Goal: Transaction & Acquisition: Purchase product/service

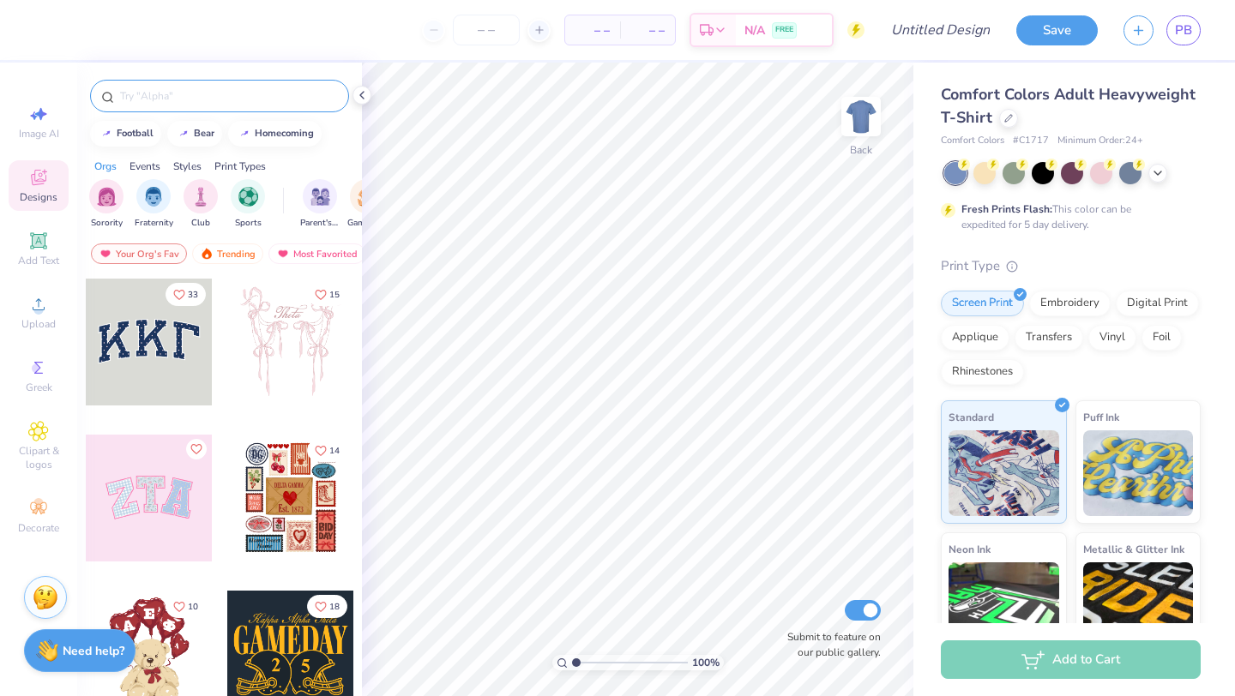
click at [253, 102] on input "text" at bounding box center [227, 95] width 219 height 17
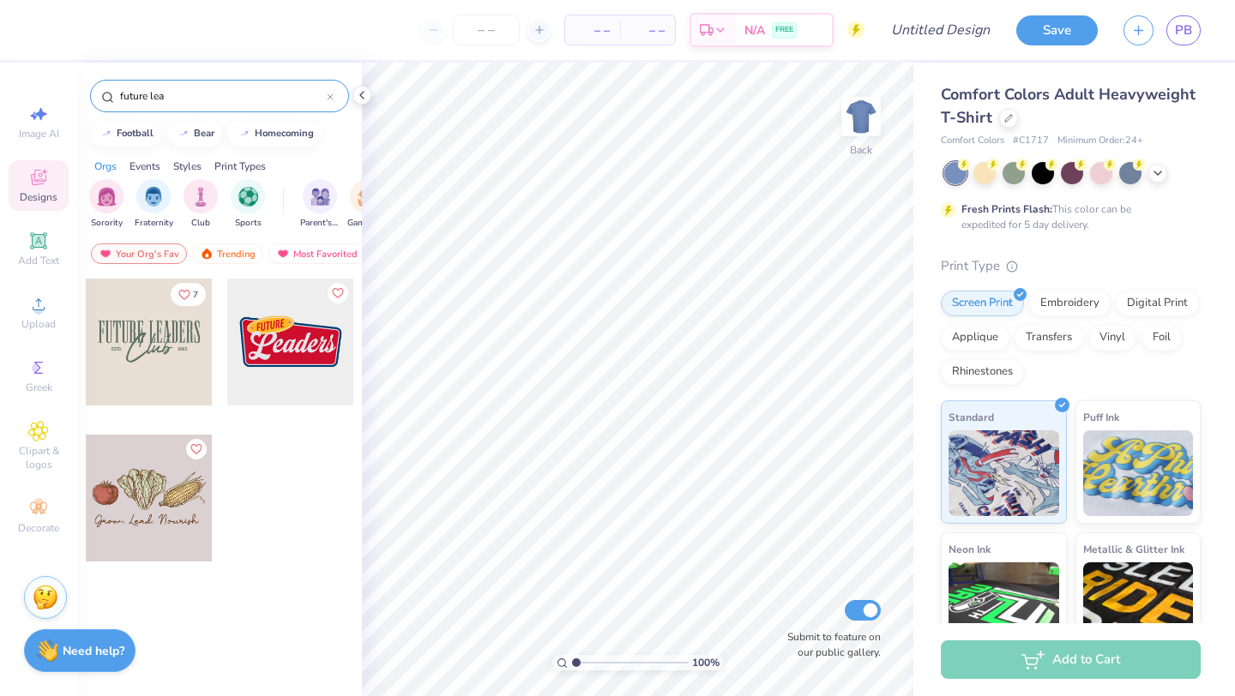
type input "future lea"
click at [1158, 175] on icon at bounding box center [1157, 172] width 14 height 14
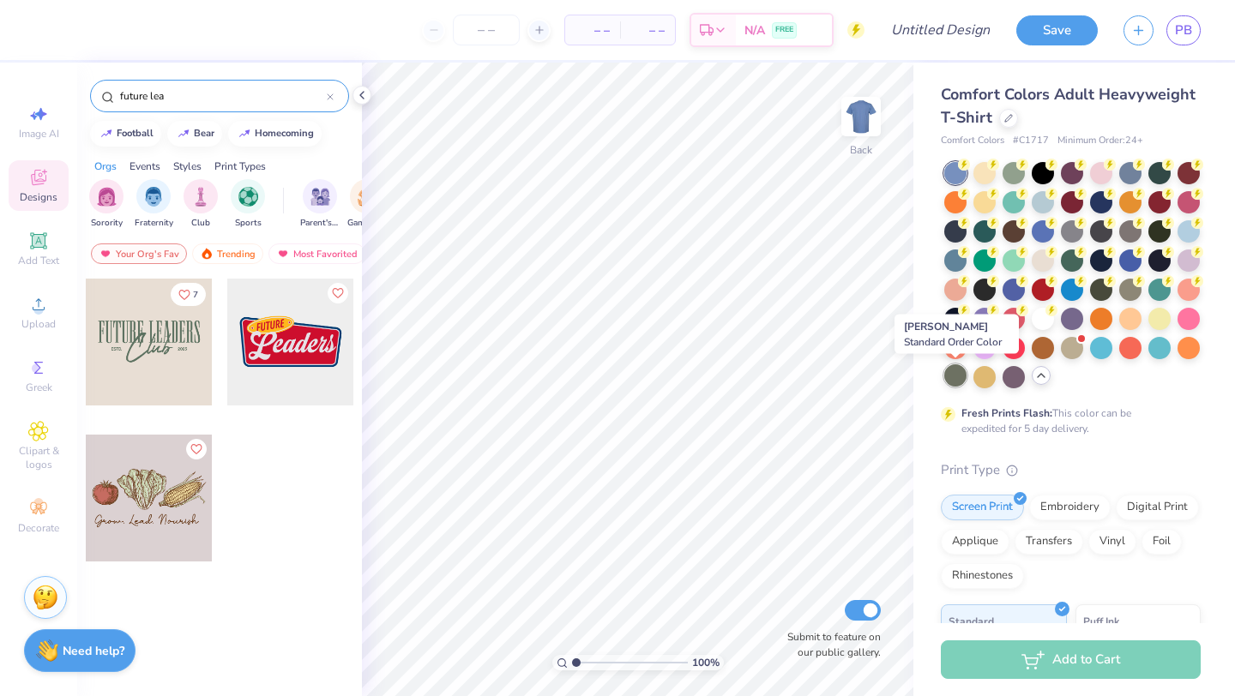
click at [958, 378] on div at bounding box center [955, 375] width 22 height 22
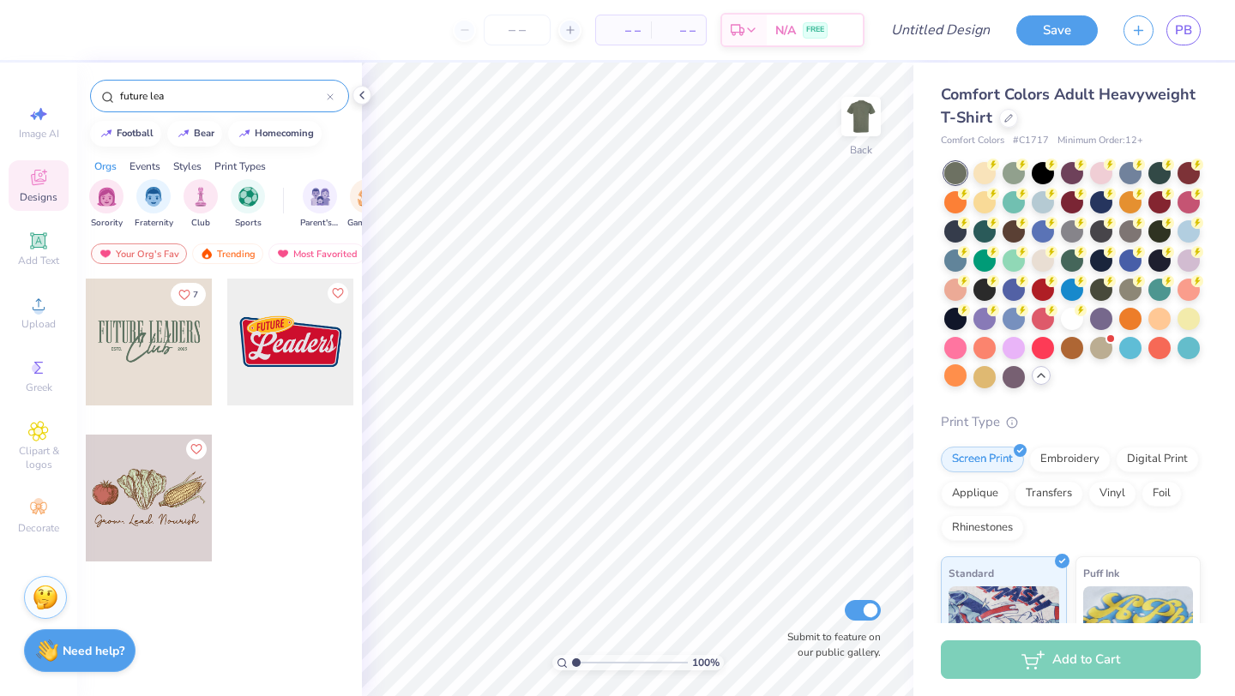
click at [151, 355] on div at bounding box center [149, 342] width 127 height 127
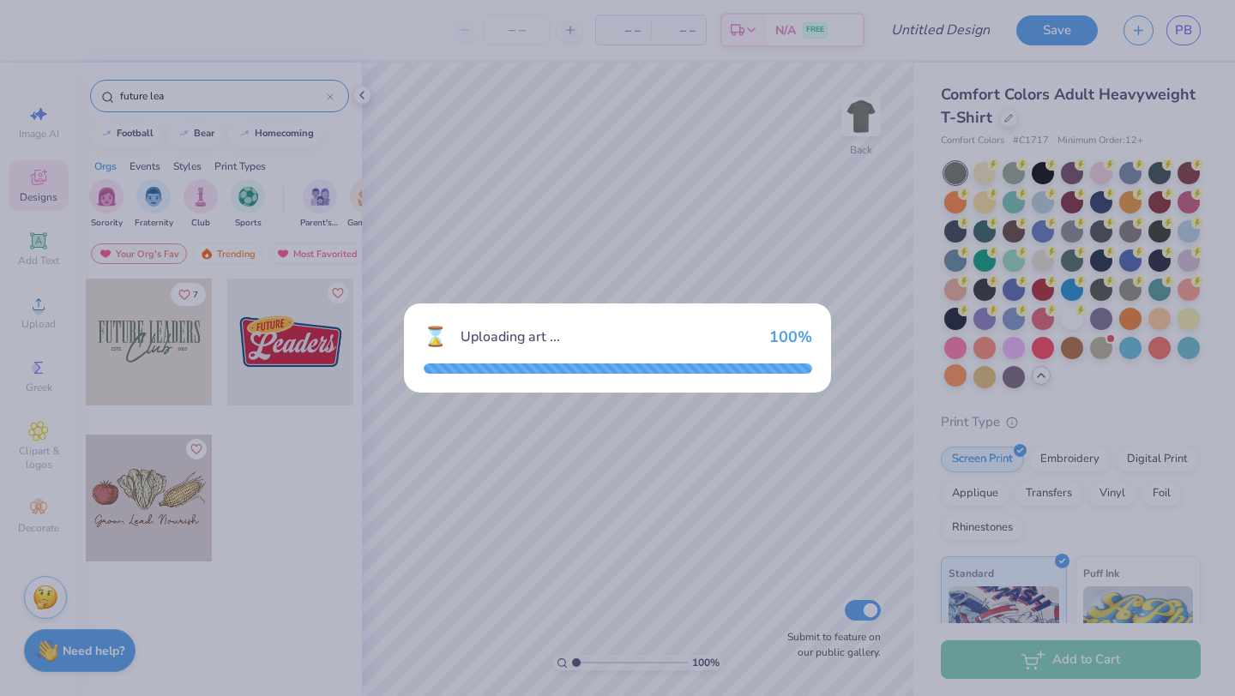
click at [842, 409] on div "⌛ Uploading art ... 100 %" at bounding box center [617, 348] width 1235 height 696
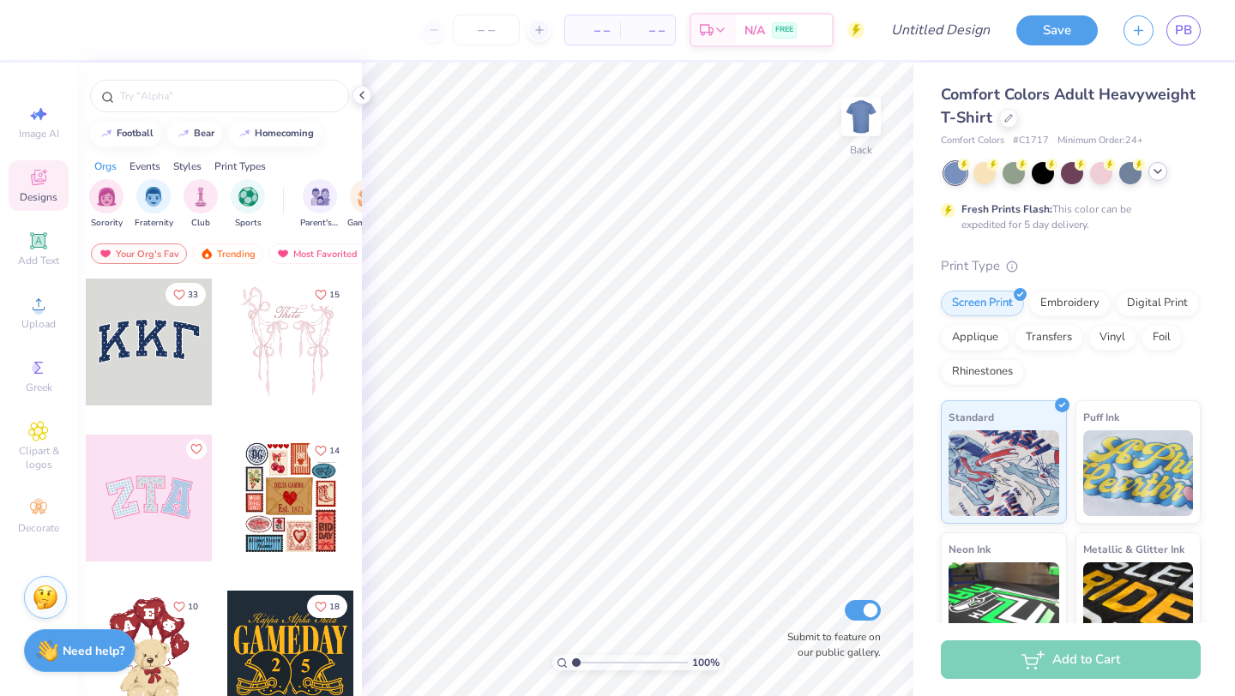
click at [1159, 170] on icon at bounding box center [1157, 172] width 14 height 14
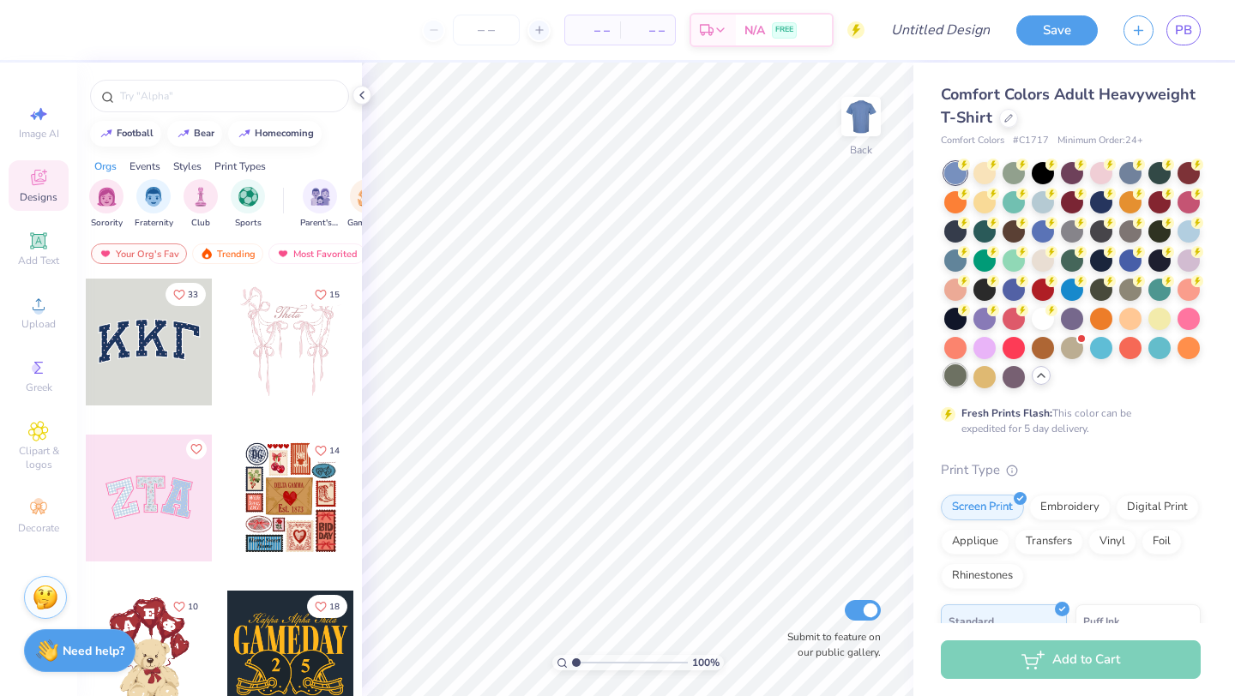
click at [957, 381] on div at bounding box center [955, 375] width 22 height 22
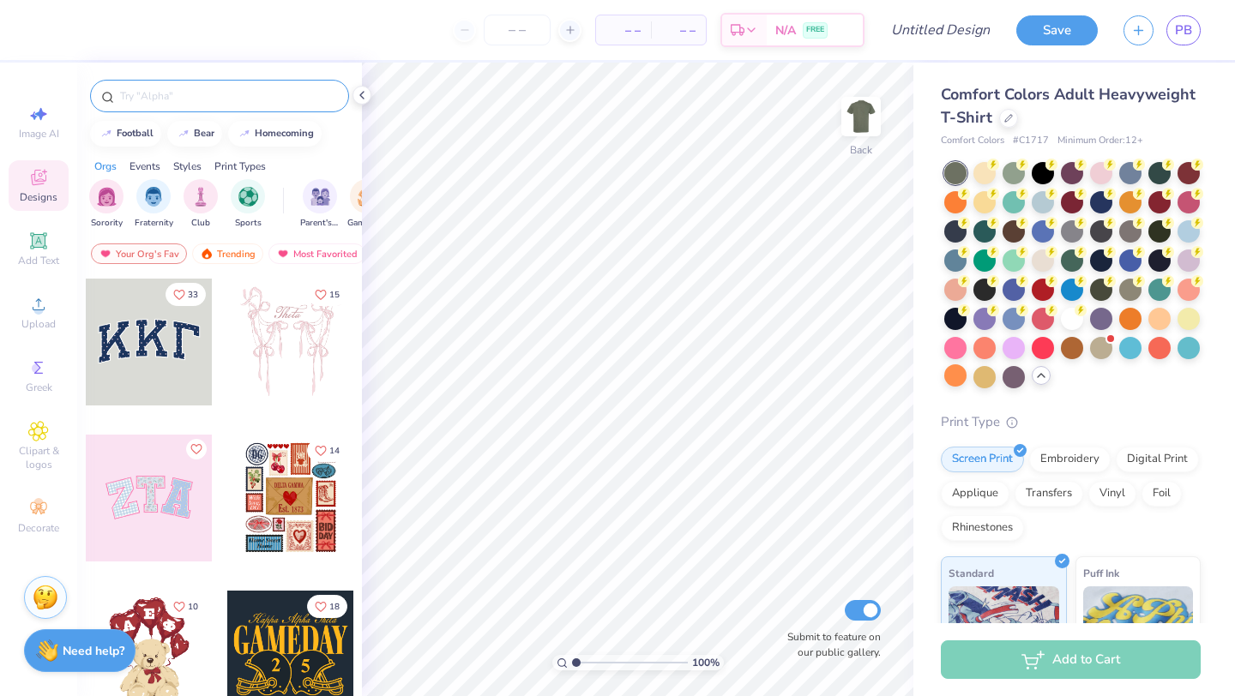
click at [195, 105] on div at bounding box center [219, 96] width 259 height 33
click at [174, 114] on div at bounding box center [219, 92] width 285 height 58
click at [164, 105] on div at bounding box center [219, 96] width 259 height 33
click at [159, 91] on input "text" at bounding box center [227, 95] width 219 height 17
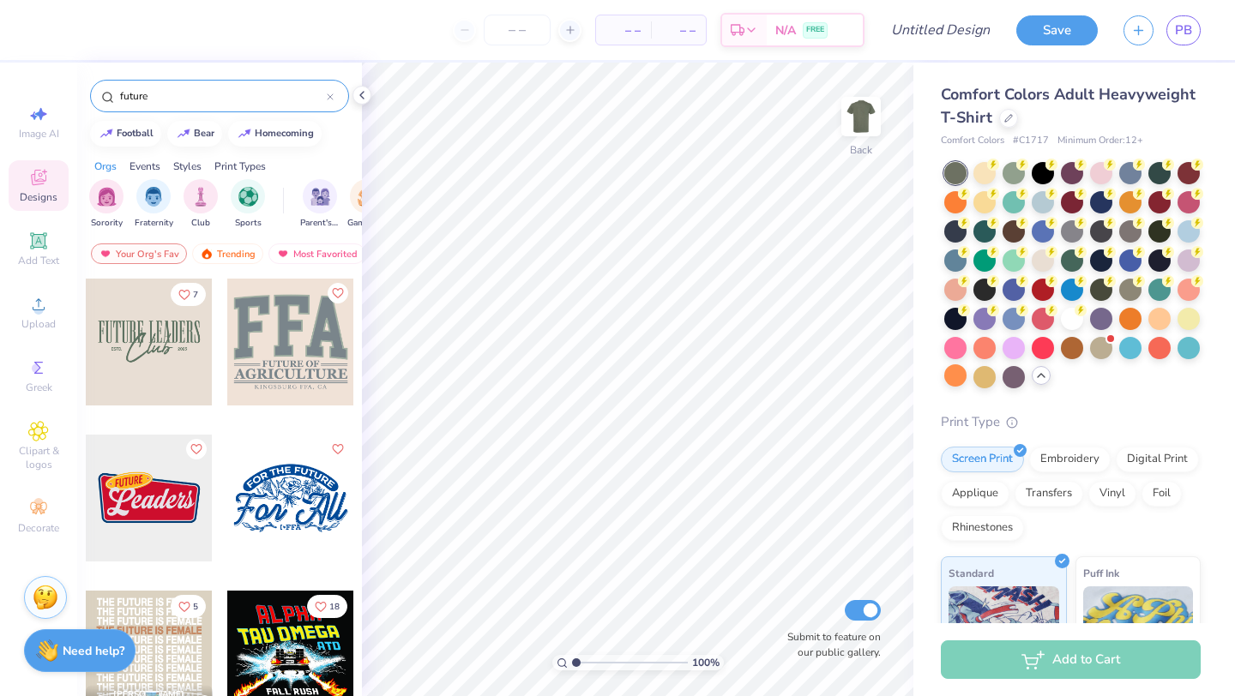
type input "future"
click at [52, 318] on span "Upload" at bounding box center [38, 324] width 34 height 14
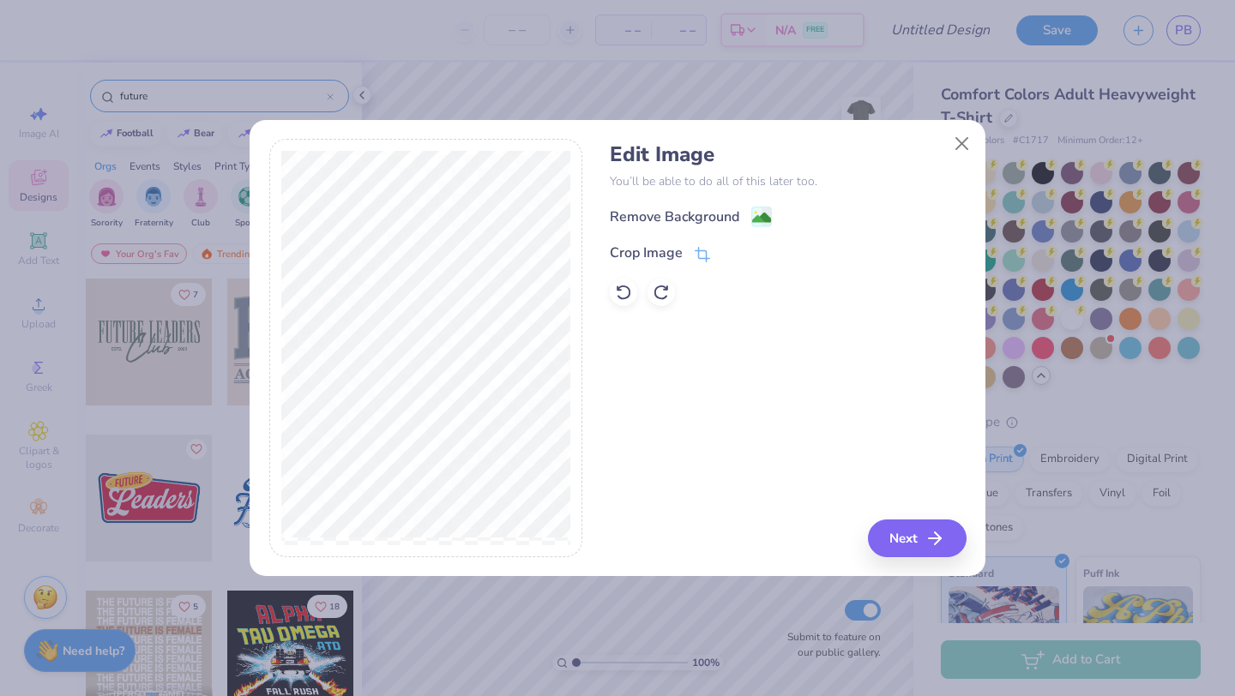
click at [669, 201] on div "Edit Image You’ll be able to do all of this later too. Remove Background Crop I…" at bounding box center [788, 224] width 356 height 164
click at [669, 214] on div "Remove Background" at bounding box center [674, 218] width 129 height 21
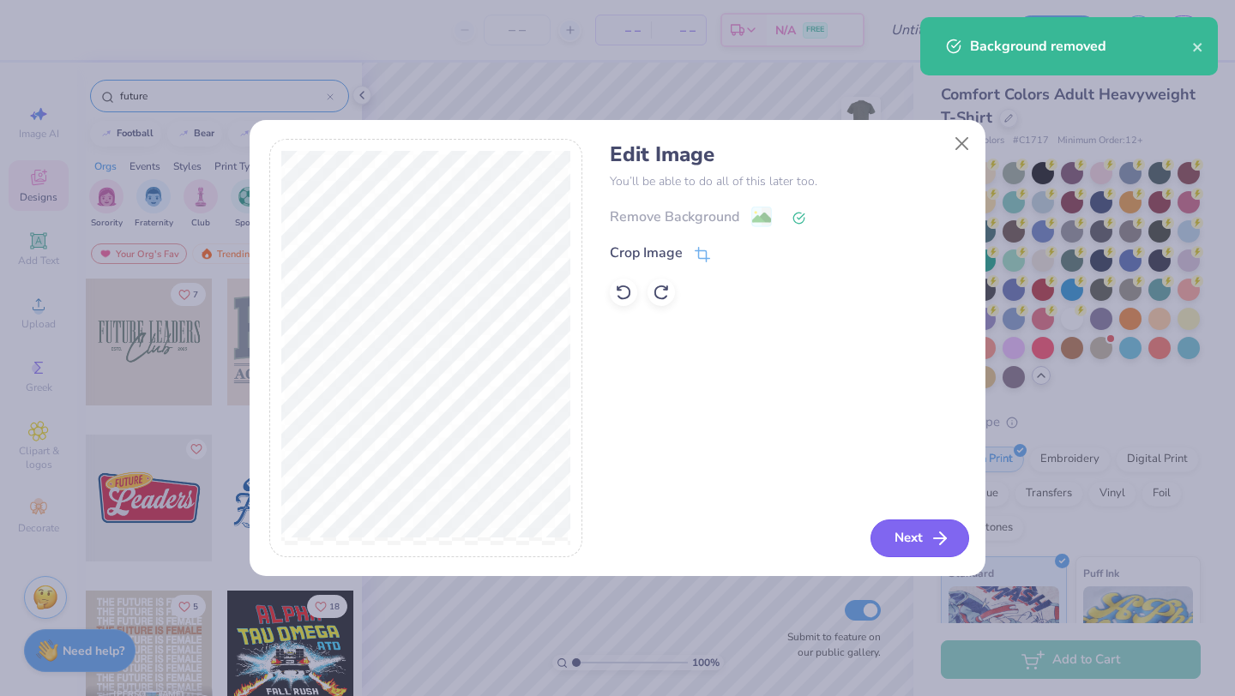
click at [913, 533] on button "Next" at bounding box center [919, 539] width 99 height 38
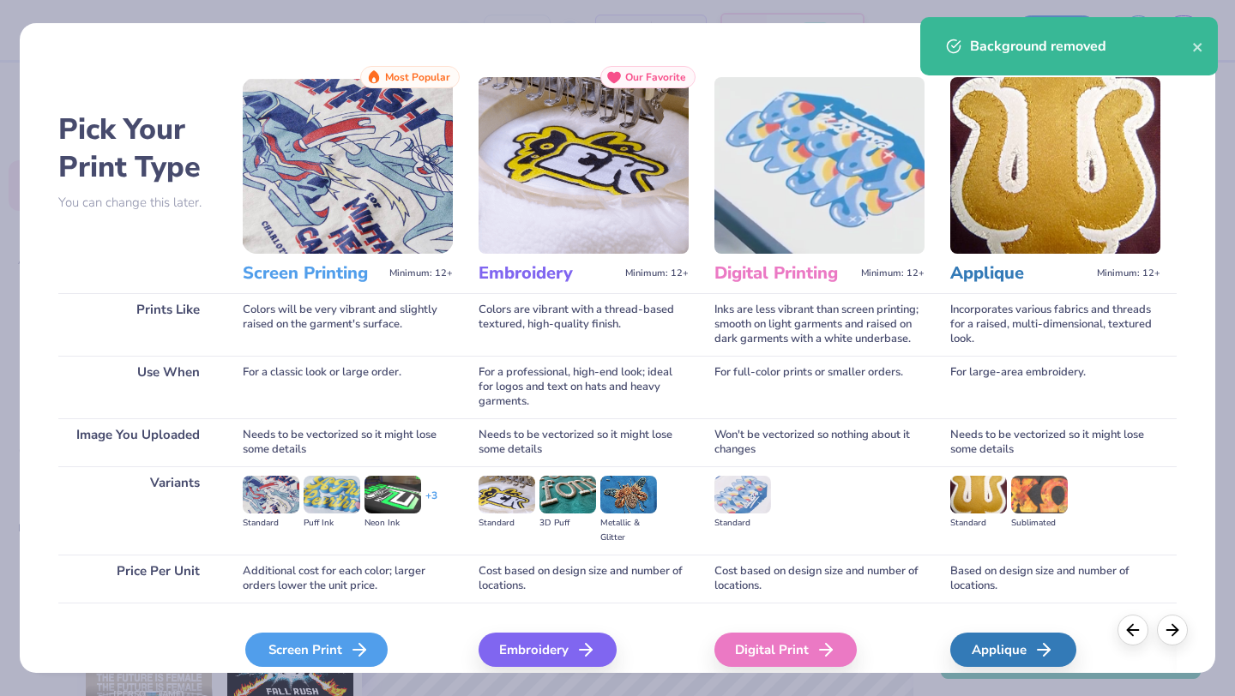
click at [285, 650] on div "Screen Print" at bounding box center [316, 650] width 142 height 34
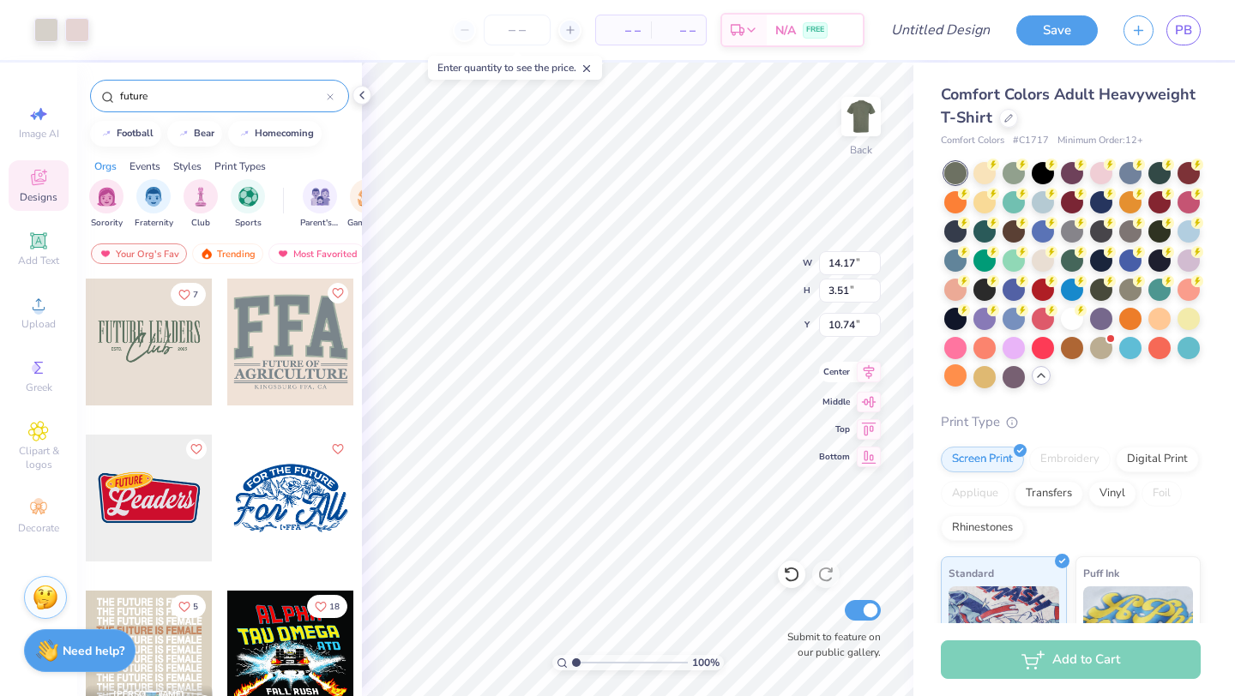
type input "4.26"
type input "10.64"
type input "2.64"
type input "4.65"
type input "8.73"
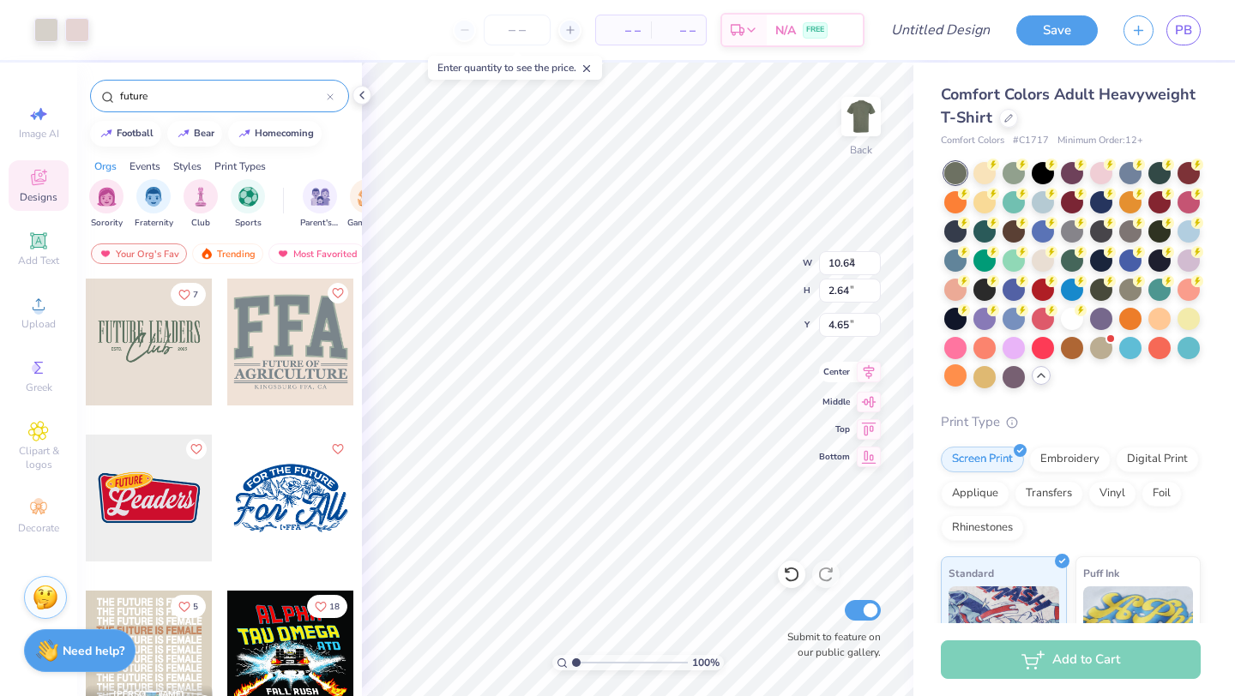
type input "2.17"
type input "4.55"
click at [860, 121] on img at bounding box center [860, 116] width 69 height 69
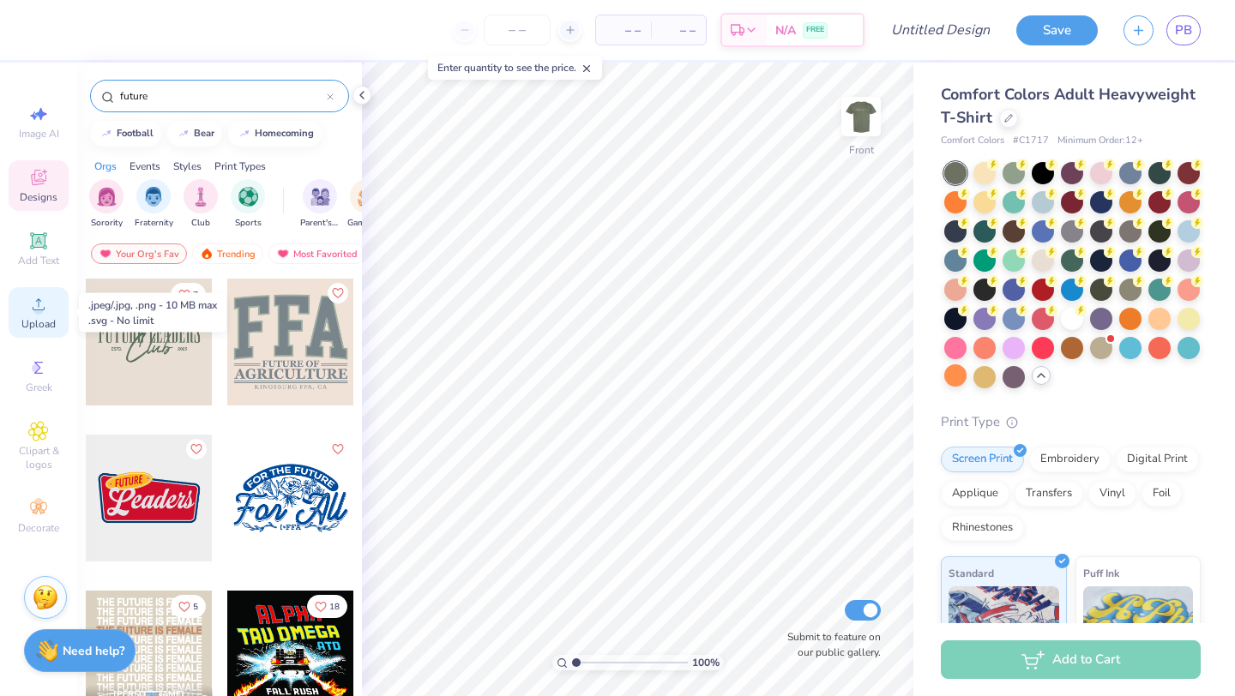
click at [36, 317] on span "Upload" at bounding box center [38, 324] width 34 height 14
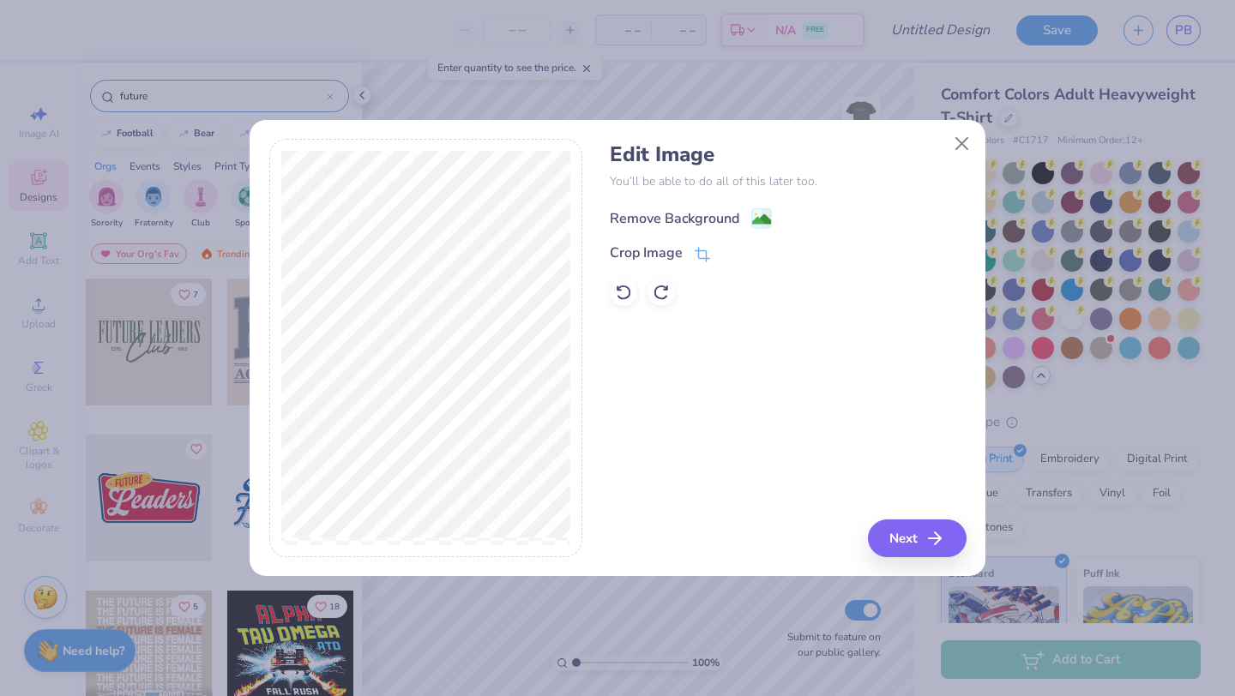
click at [670, 217] on div "Remove Background" at bounding box center [674, 218] width 129 height 21
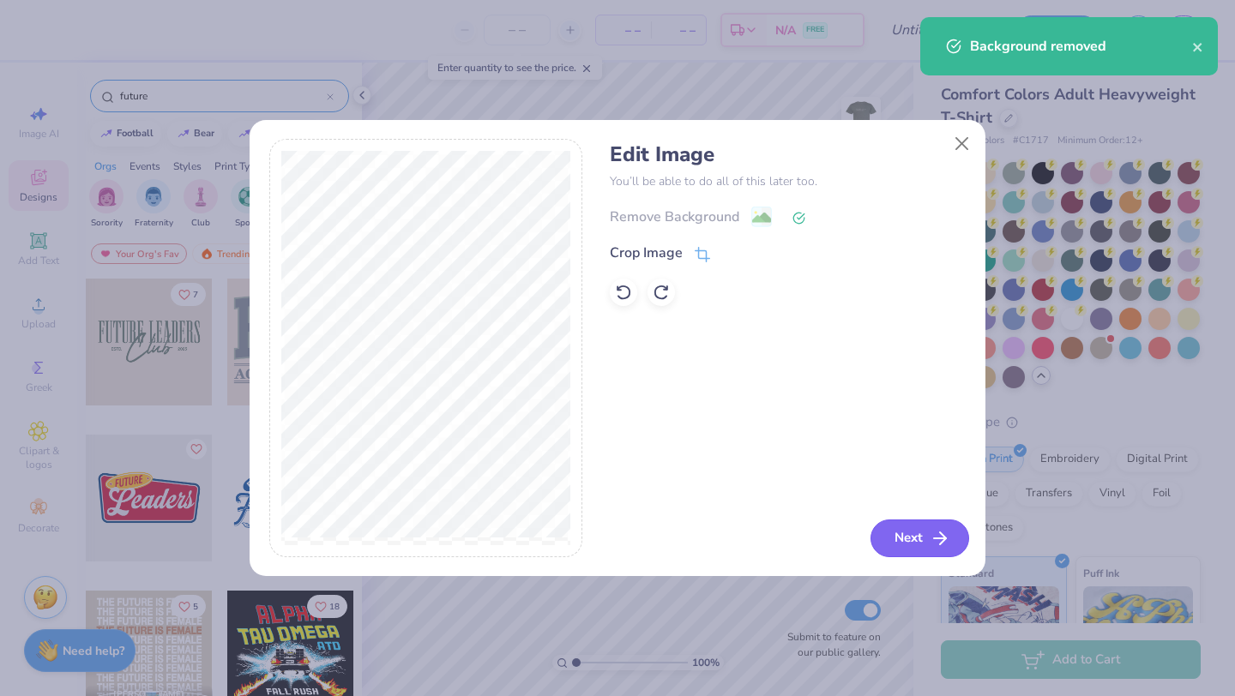
click at [919, 539] on button "Next" at bounding box center [919, 539] width 99 height 38
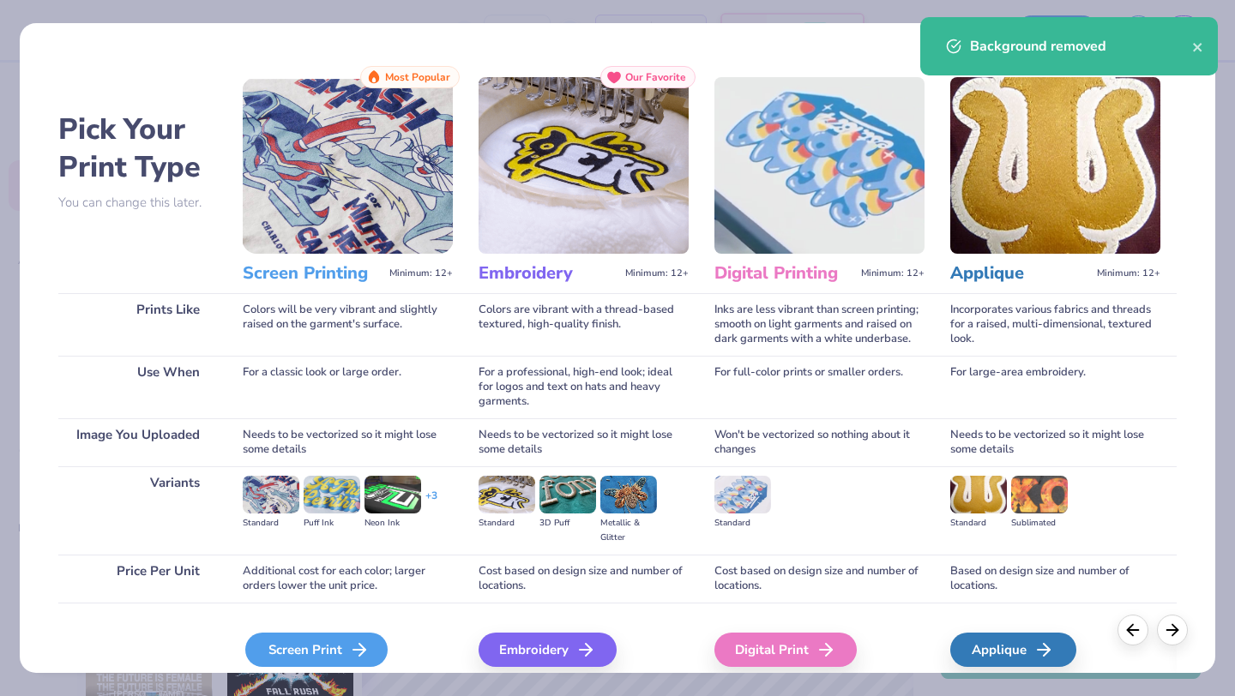
click at [315, 661] on div "Screen Print" at bounding box center [316, 650] width 142 height 34
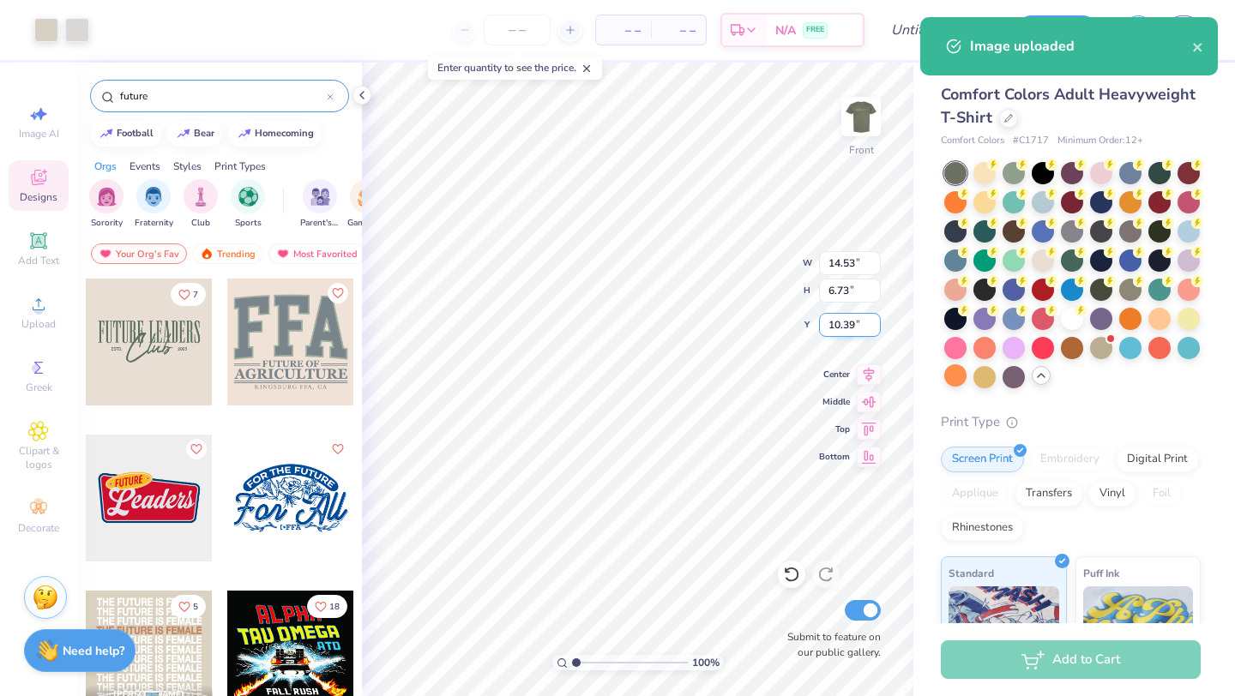
type input "12.82"
type input "5.94"
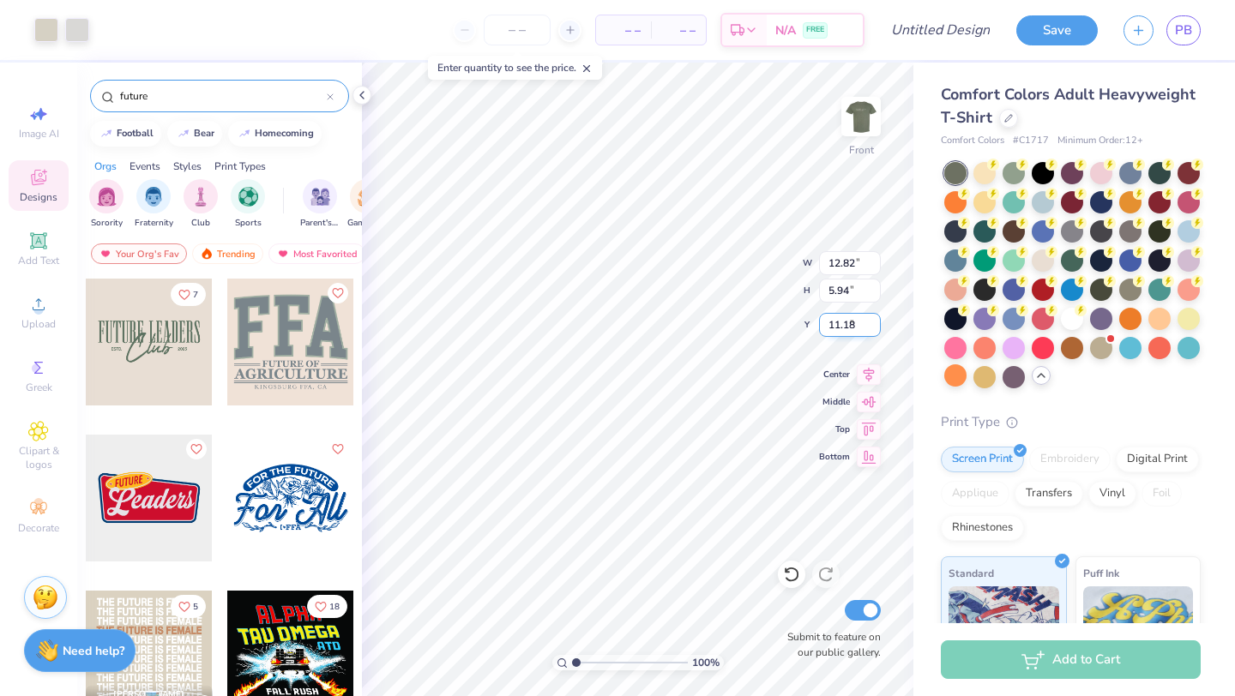
type input "4.66"
type input "13.57"
type input "6.28"
type input "4.33"
type input "3.00"
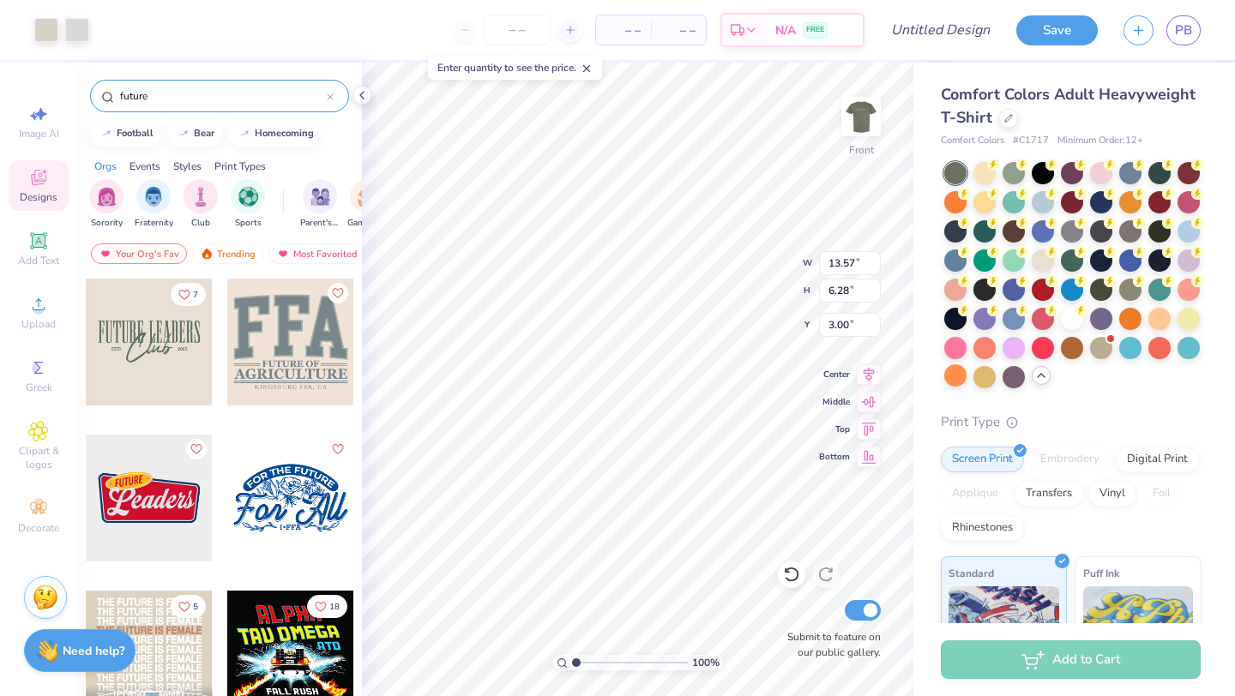
type input "3.55"
click at [40, 315] on div "Upload" at bounding box center [39, 312] width 60 height 51
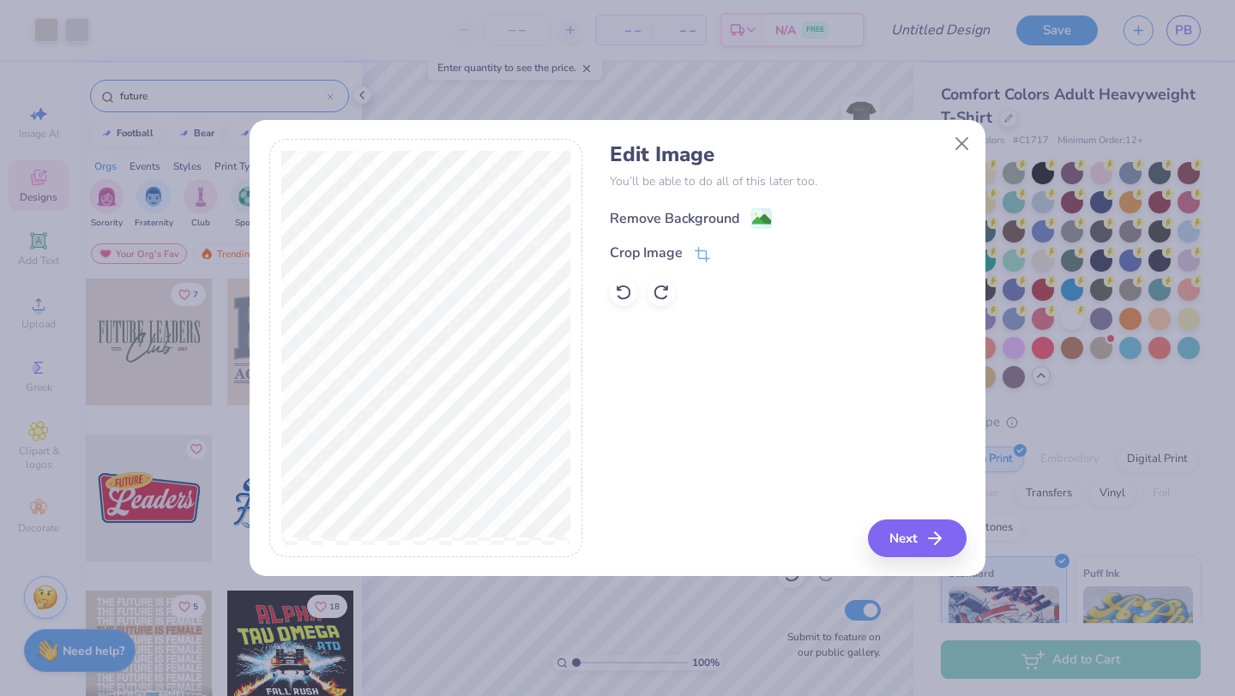
click at [677, 210] on div "Remove Background" at bounding box center [674, 218] width 129 height 21
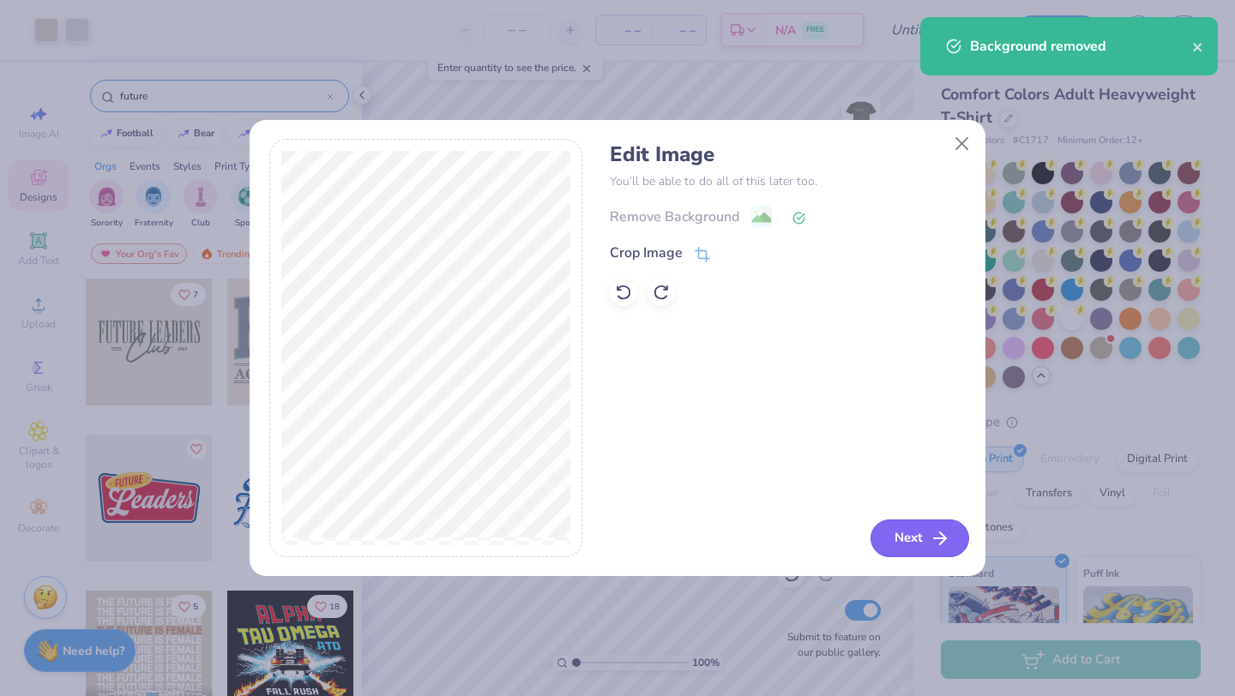
click at [919, 547] on button "Next" at bounding box center [919, 539] width 99 height 38
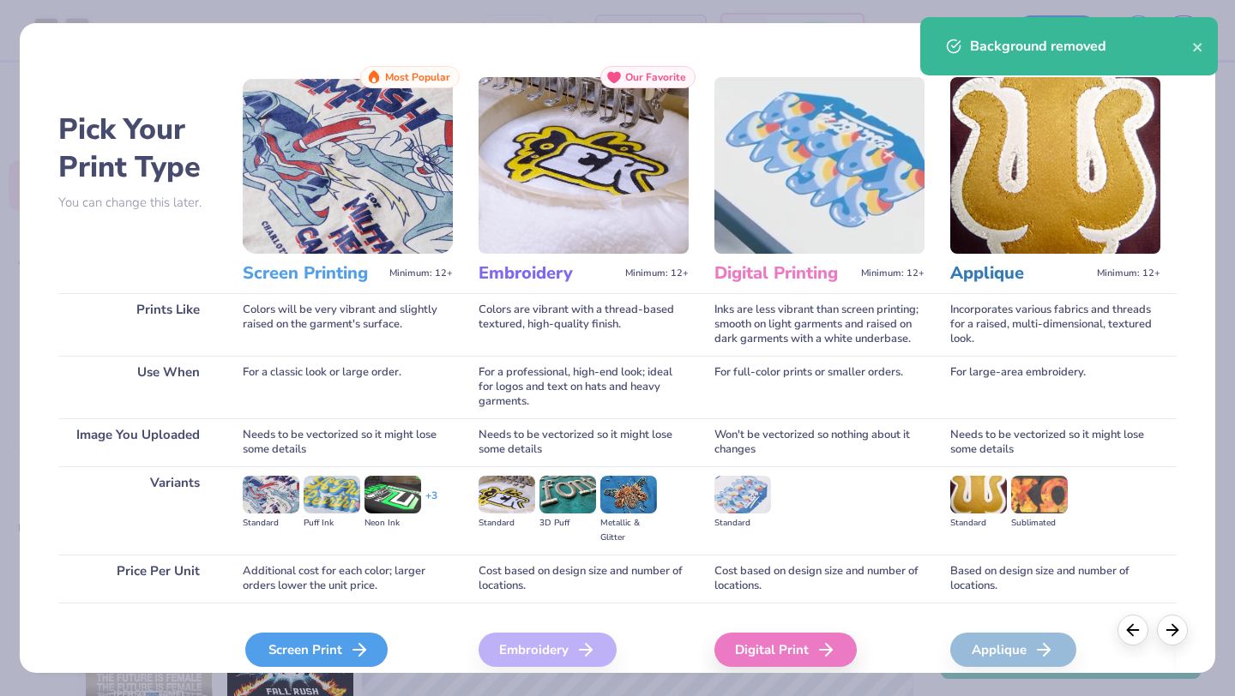
click at [322, 653] on div "Screen Print" at bounding box center [316, 650] width 142 height 34
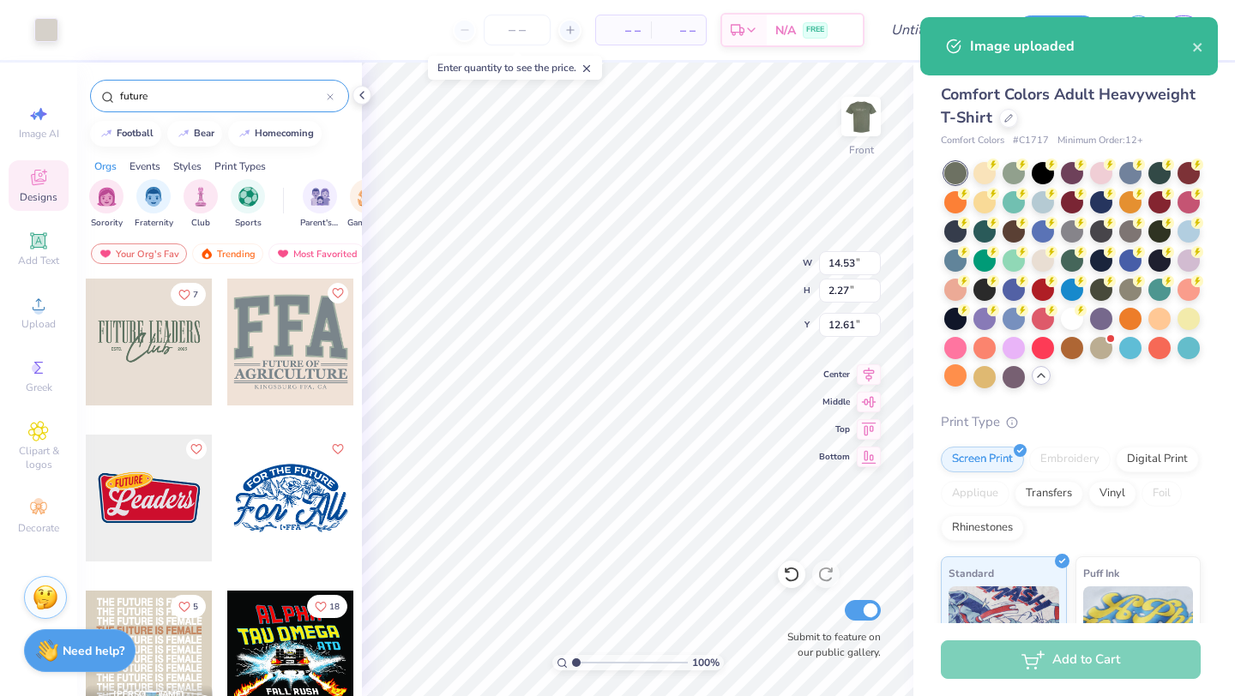
type input "11.93"
type input "1.87"
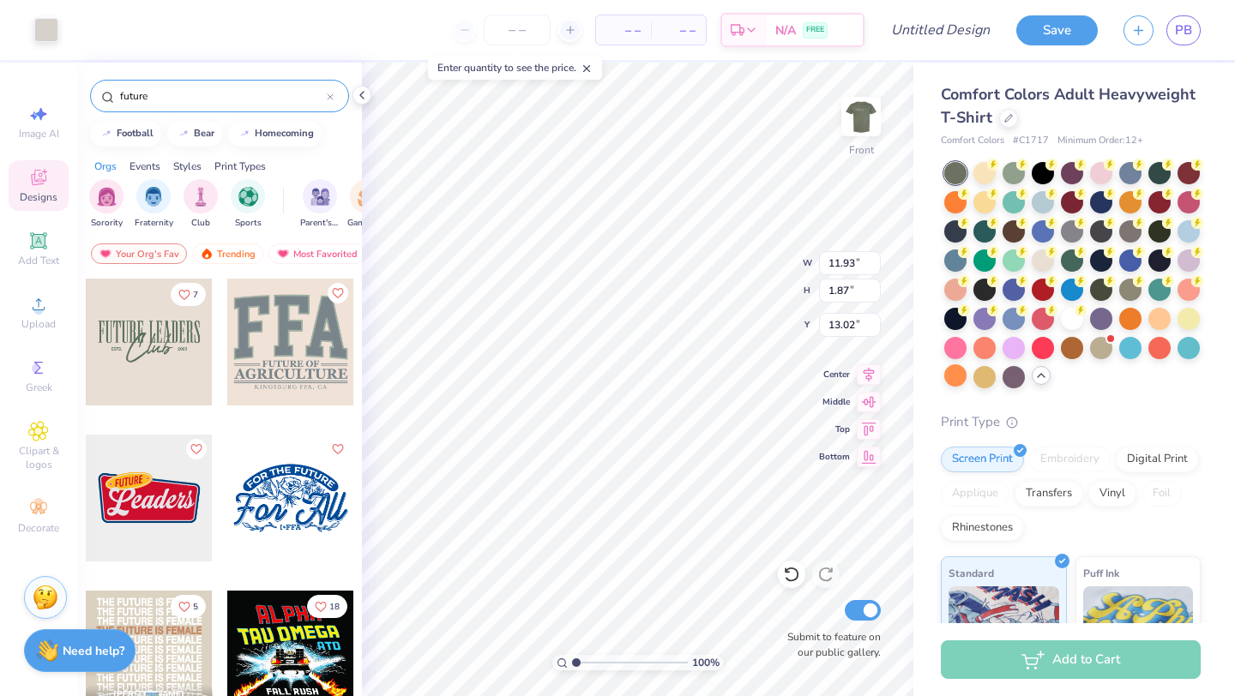
type input "10.60"
type input "10.78"
type input "1.69"
type input "10.76"
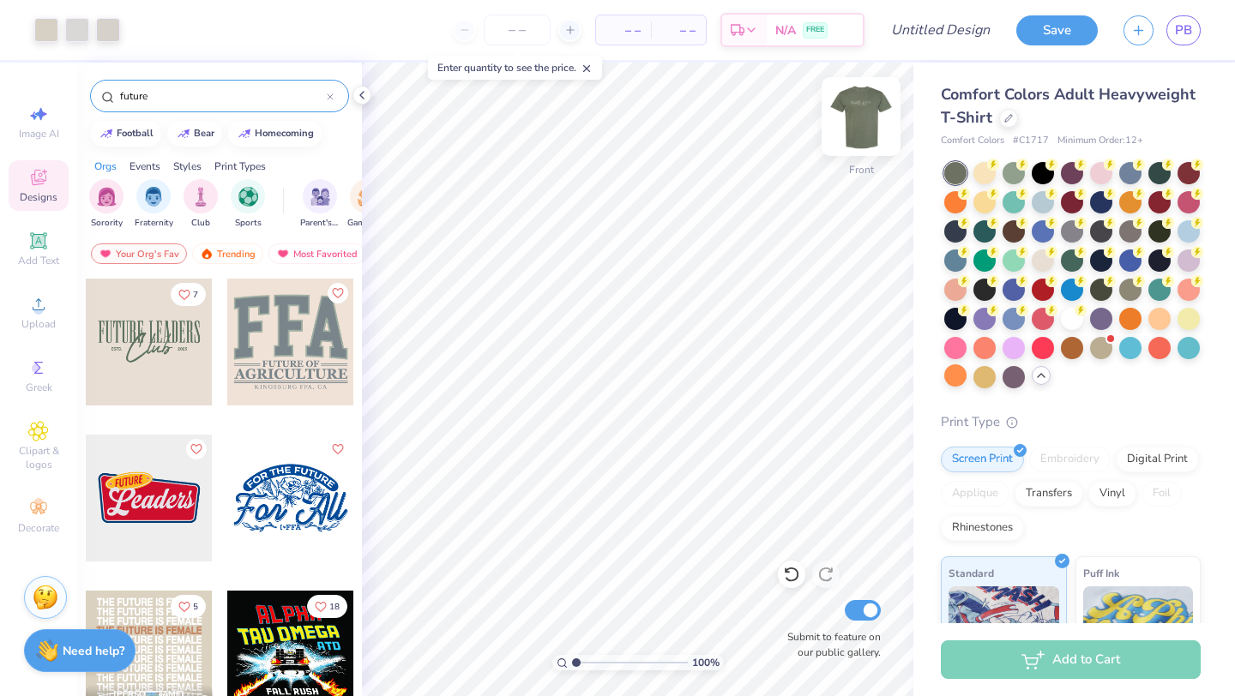
click at [867, 121] on img at bounding box center [860, 116] width 69 height 69
click at [874, 129] on img at bounding box center [860, 116] width 69 height 69
click at [924, 33] on input "Design Title" at bounding box center [961, 30] width 84 height 34
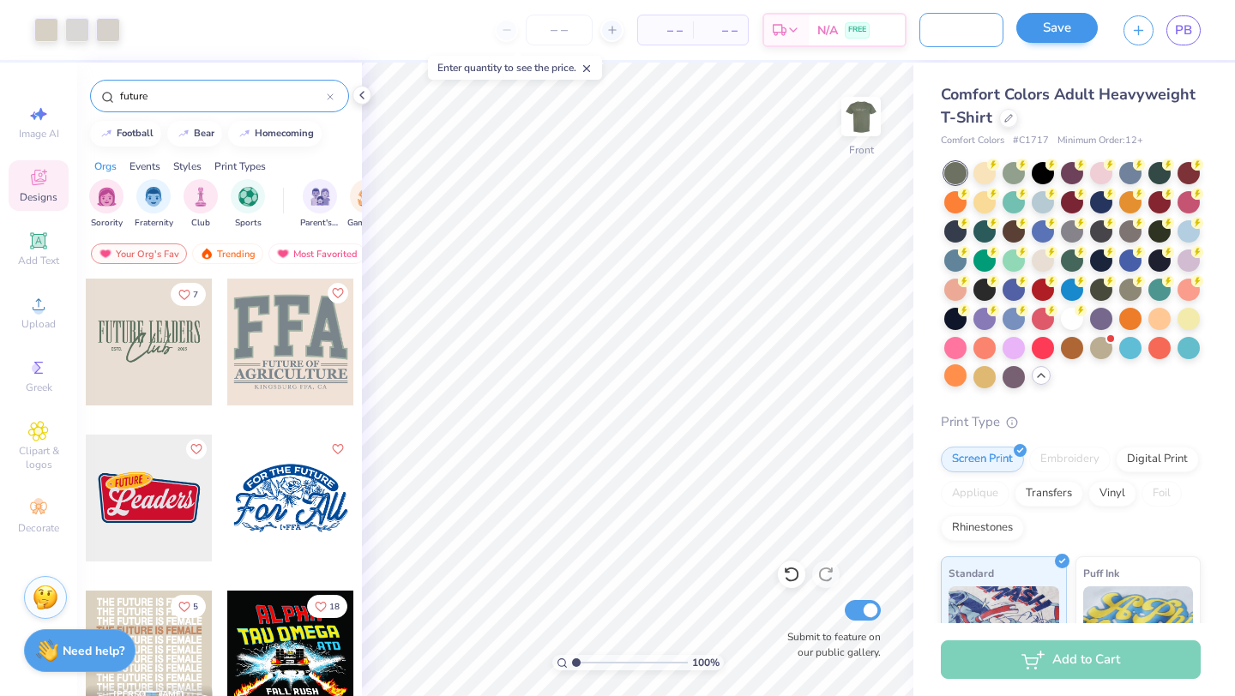
type input "Bach Weekend!!!!"
click at [1070, 33] on button "Save" at bounding box center [1056, 28] width 81 height 30
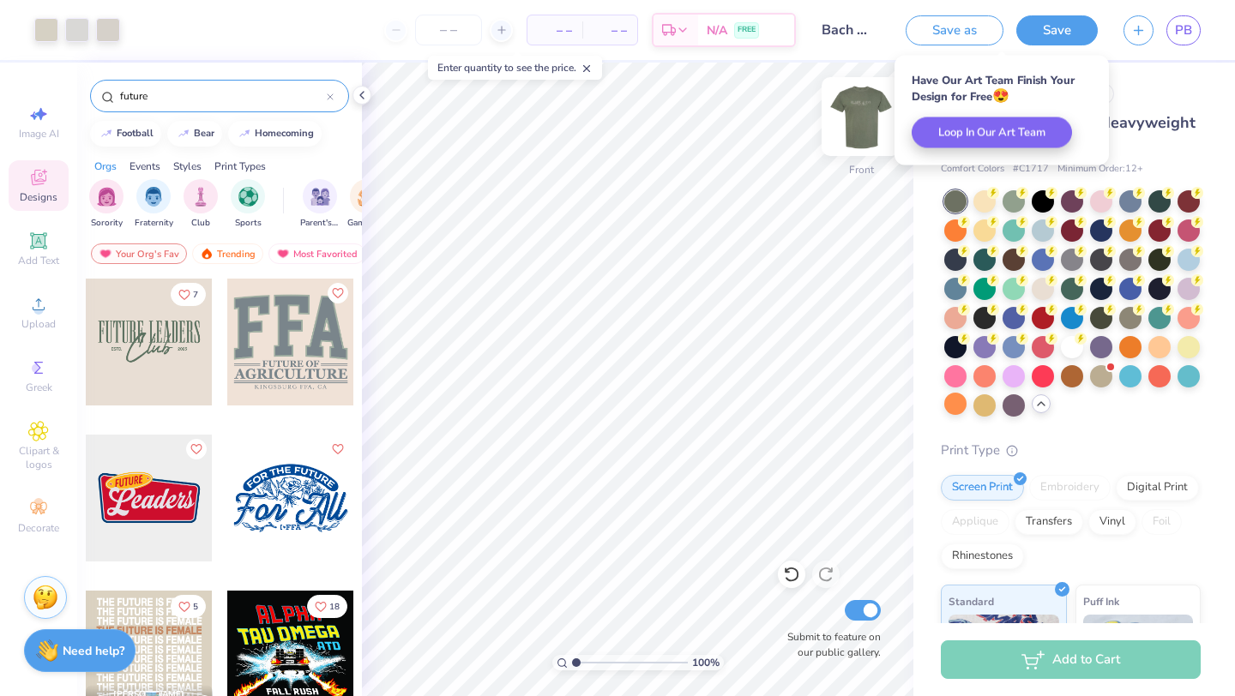
click at [865, 134] on img at bounding box center [860, 116] width 69 height 69
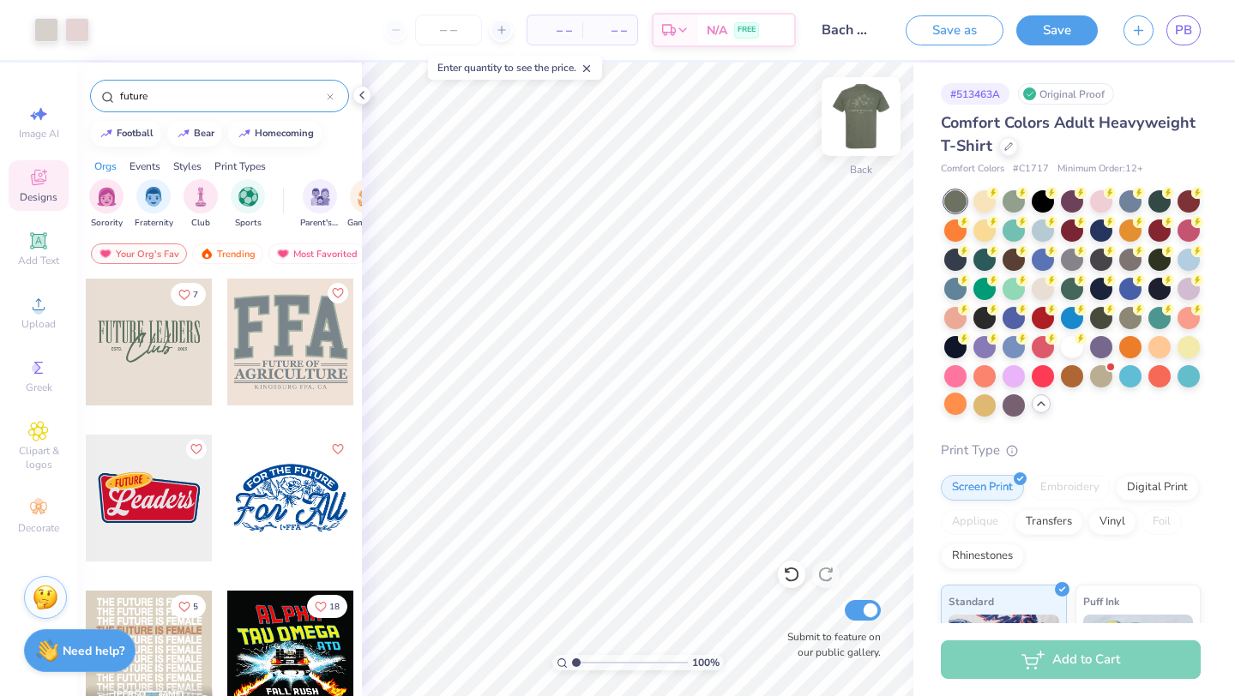
click at [873, 131] on img at bounding box center [860, 116] width 69 height 69
click at [361, 91] on icon at bounding box center [362, 95] width 14 height 14
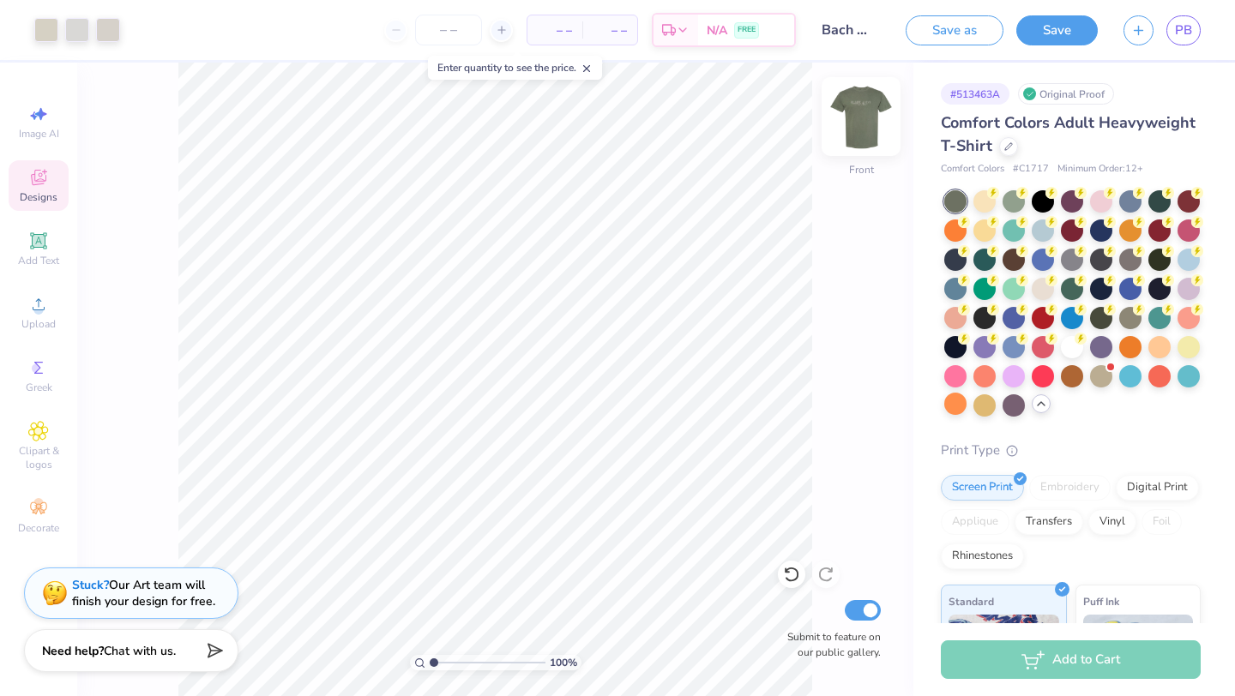
click at [863, 117] on img at bounding box center [860, 116] width 69 height 69
click at [865, 132] on img at bounding box center [860, 116] width 69 height 69
click at [865, 135] on img at bounding box center [860, 116] width 69 height 69
click at [859, 152] on div "Back" at bounding box center [860, 127] width 39 height 61
click at [459, 27] on input "number" at bounding box center [448, 30] width 67 height 31
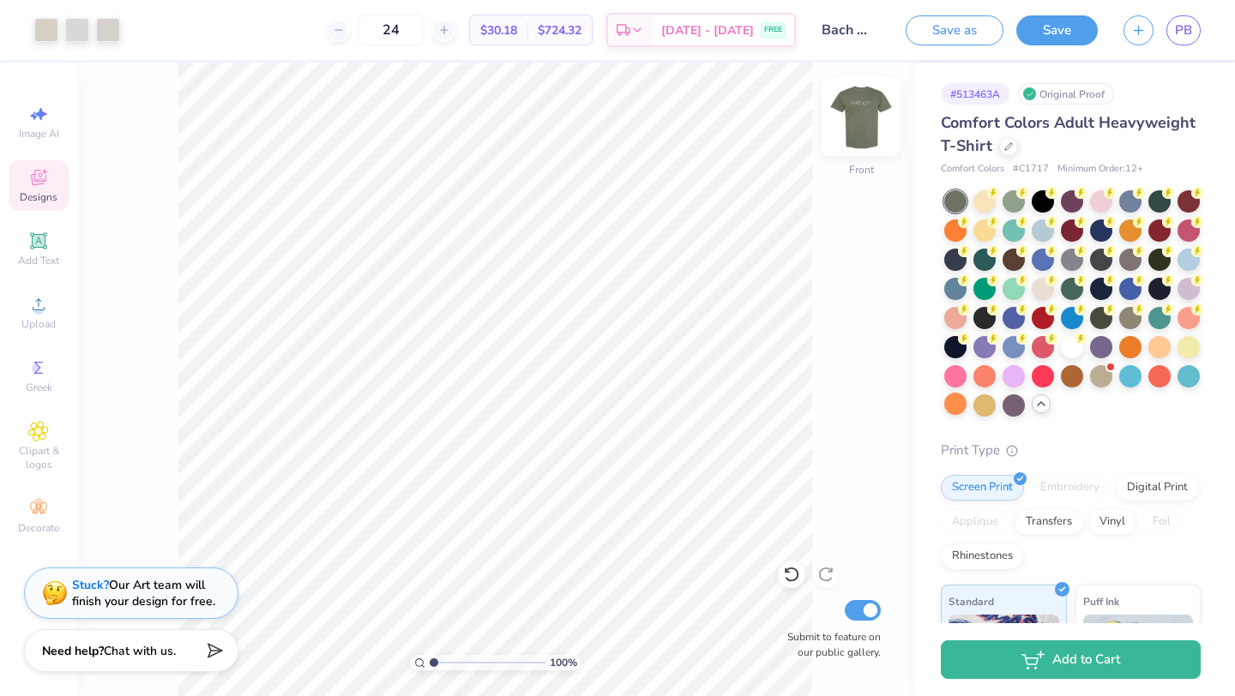
click at [855, 118] on img at bounding box center [860, 116] width 69 height 69
click at [868, 131] on img at bounding box center [860, 116] width 69 height 69
click at [424, 36] on input "24" at bounding box center [390, 30] width 67 height 31
type input "2"
type input "3"
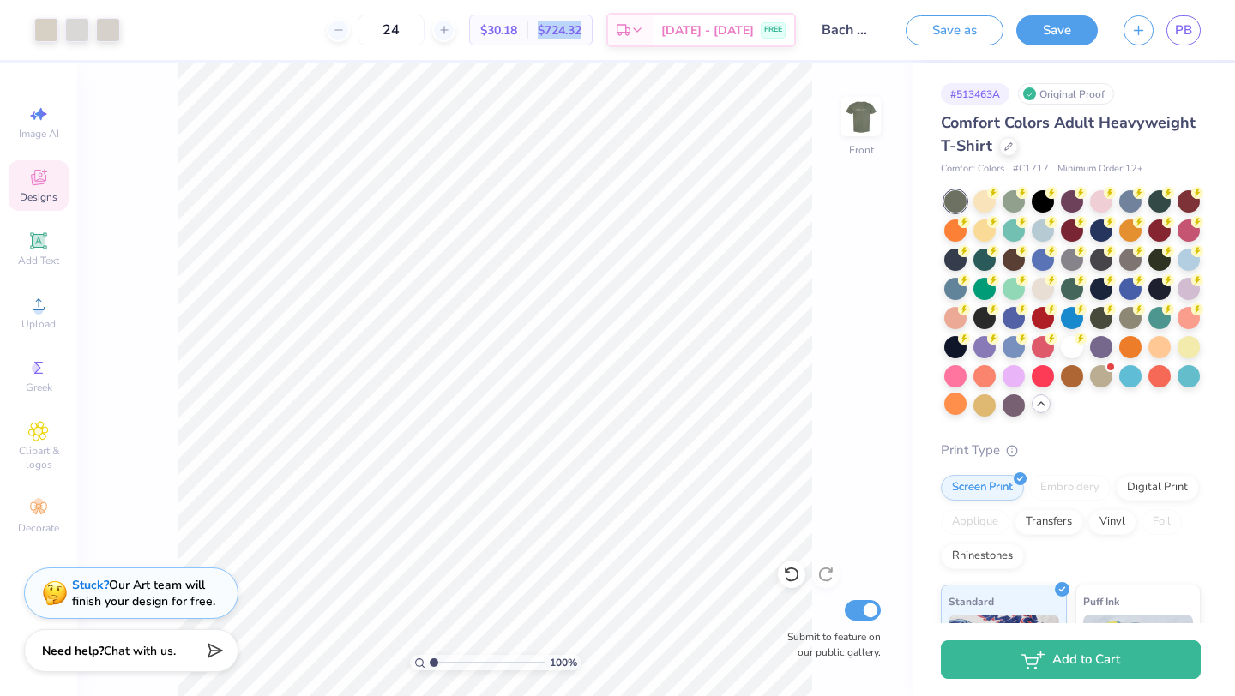
drag, startPoint x: 562, startPoint y: 29, endPoint x: 612, endPoint y: 28, distance: 49.7
click at [592, 28] on div "$724.32 Total" at bounding box center [559, 29] width 64 height 29
click at [558, 39] on div "$724.32 Total" at bounding box center [559, 29] width 64 height 29
click at [424, 29] on input "24" at bounding box center [390, 30] width 67 height 31
type input "2"
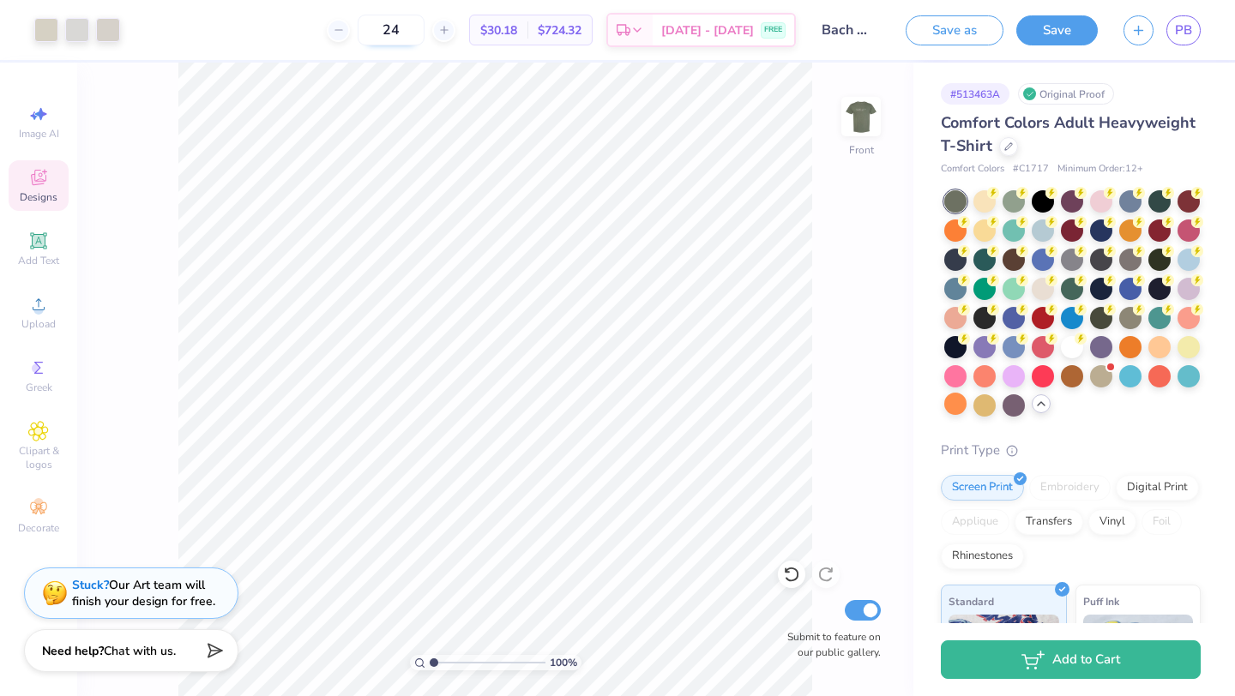
type input "2"
type input "1"
type input "2"
type input "3"
type input "5"
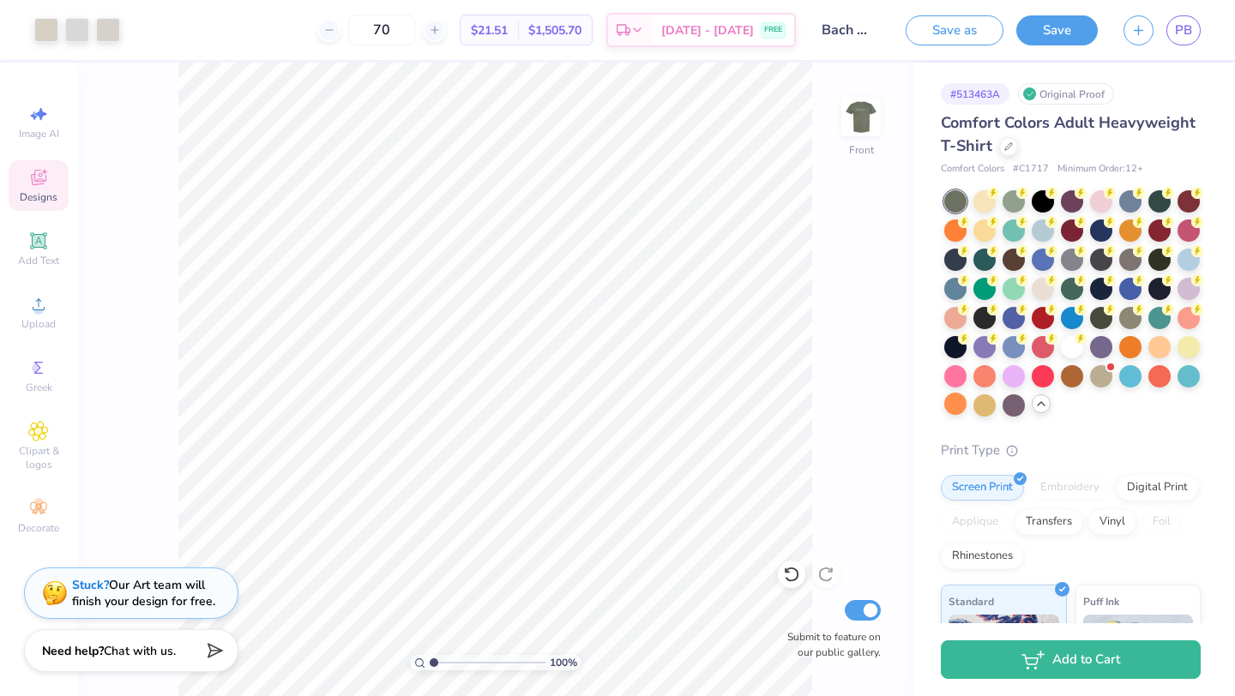
type input "7"
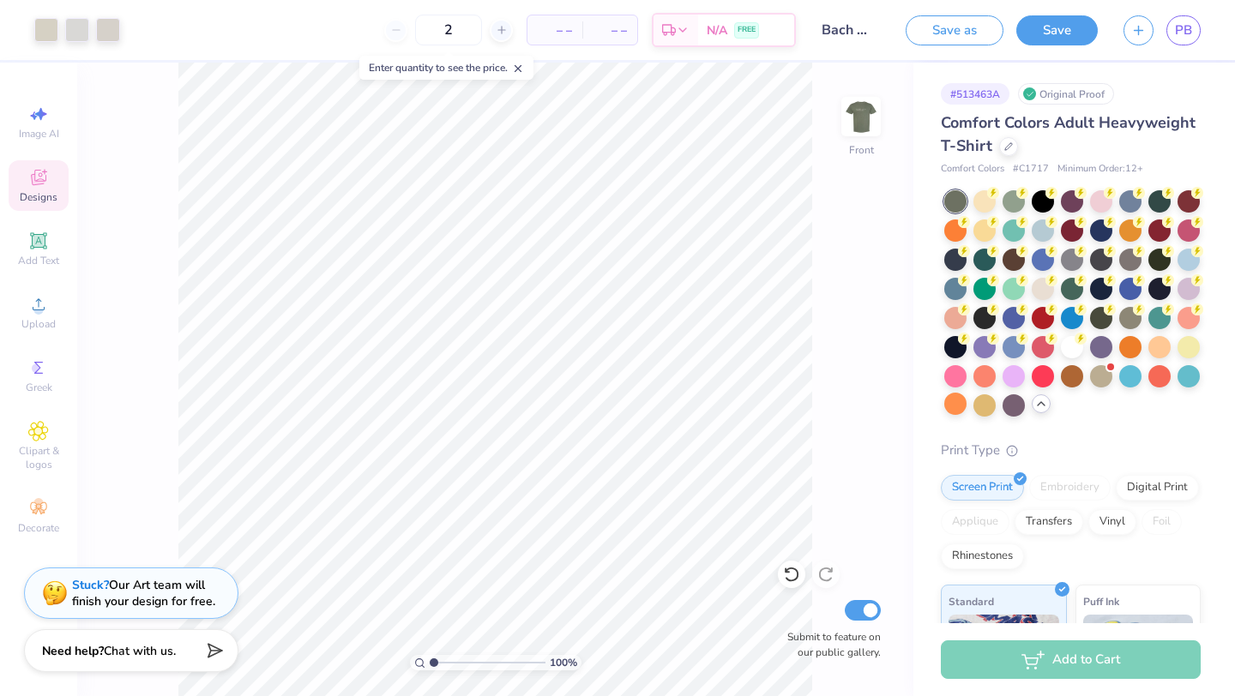
type input "24"
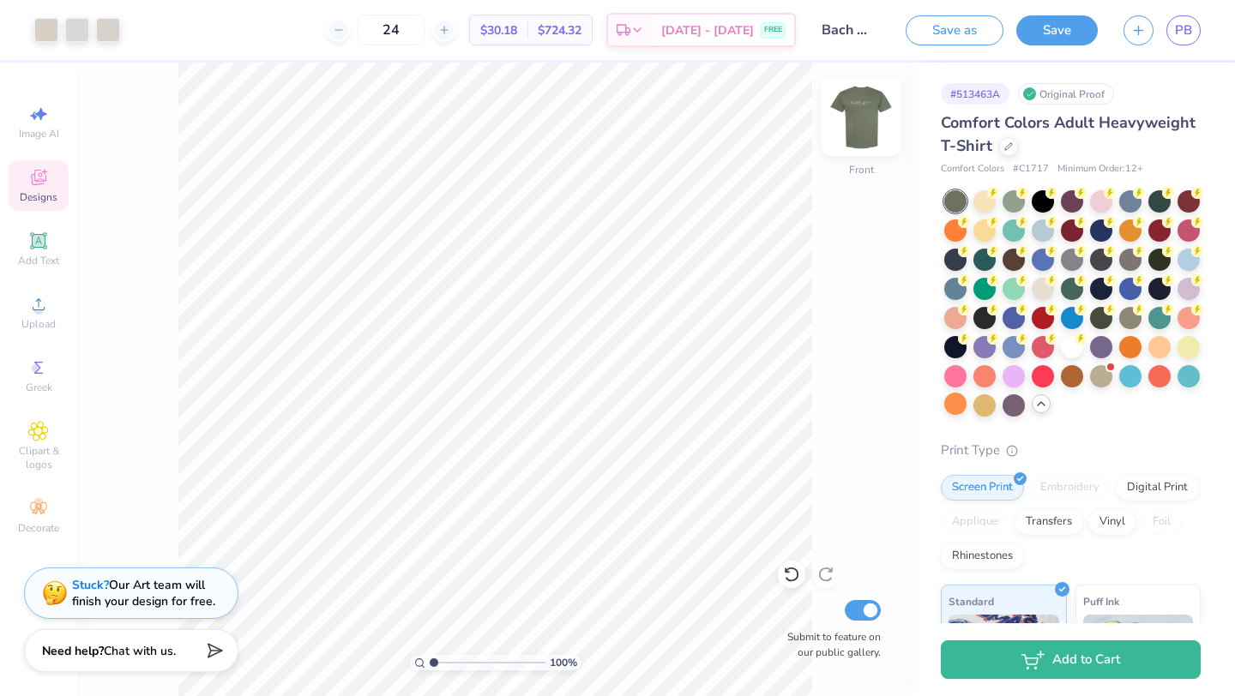
click at [864, 119] on img at bounding box center [860, 116] width 69 height 69
click at [869, 111] on img at bounding box center [860, 116] width 69 height 69
click at [854, 133] on img at bounding box center [860, 116] width 69 height 69
type input "4.66"
type input "4.34"
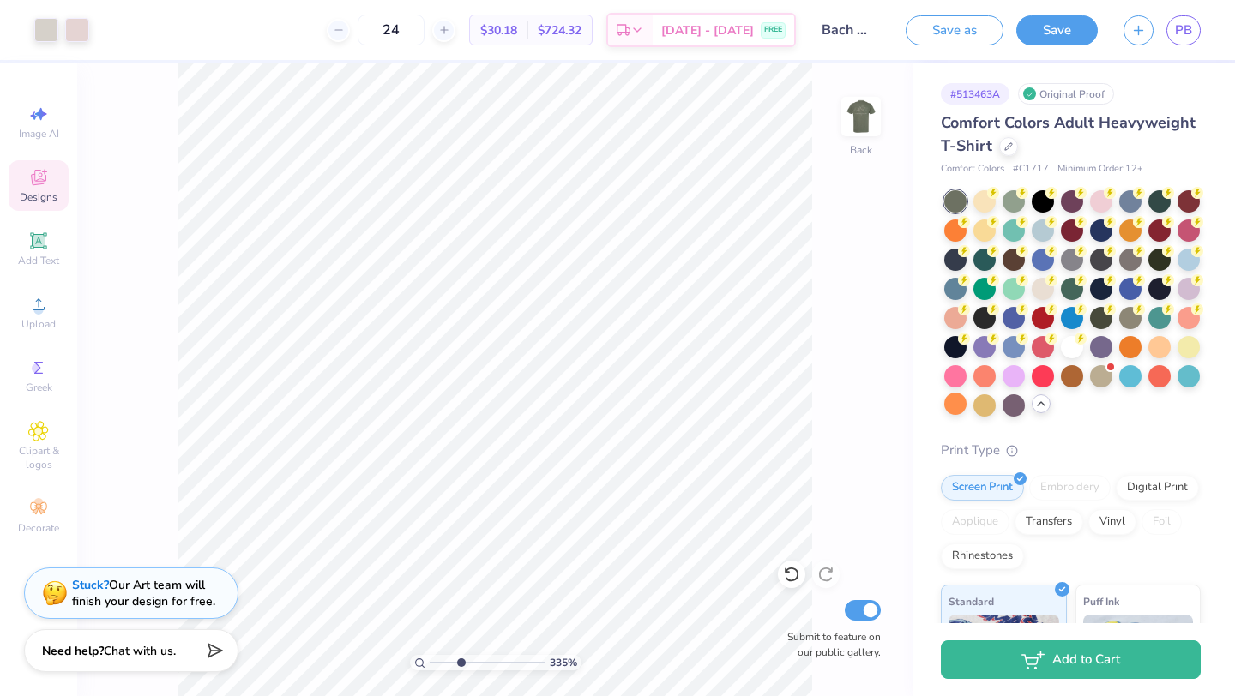
click at [460, 659] on input "range" at bounding box center [488, 662] width 116 height 15
drag, startPoint x: 461, startPoint y: 658, endPoint x: 436, endPoint y: 659, distance: 24.9
type input "1.27"
click at [436, 659] on input "range" at bounding box center [488, 662] width 116 height 15
click at [873, 125] on img at bounding box center [860, 116] width 69 height 69
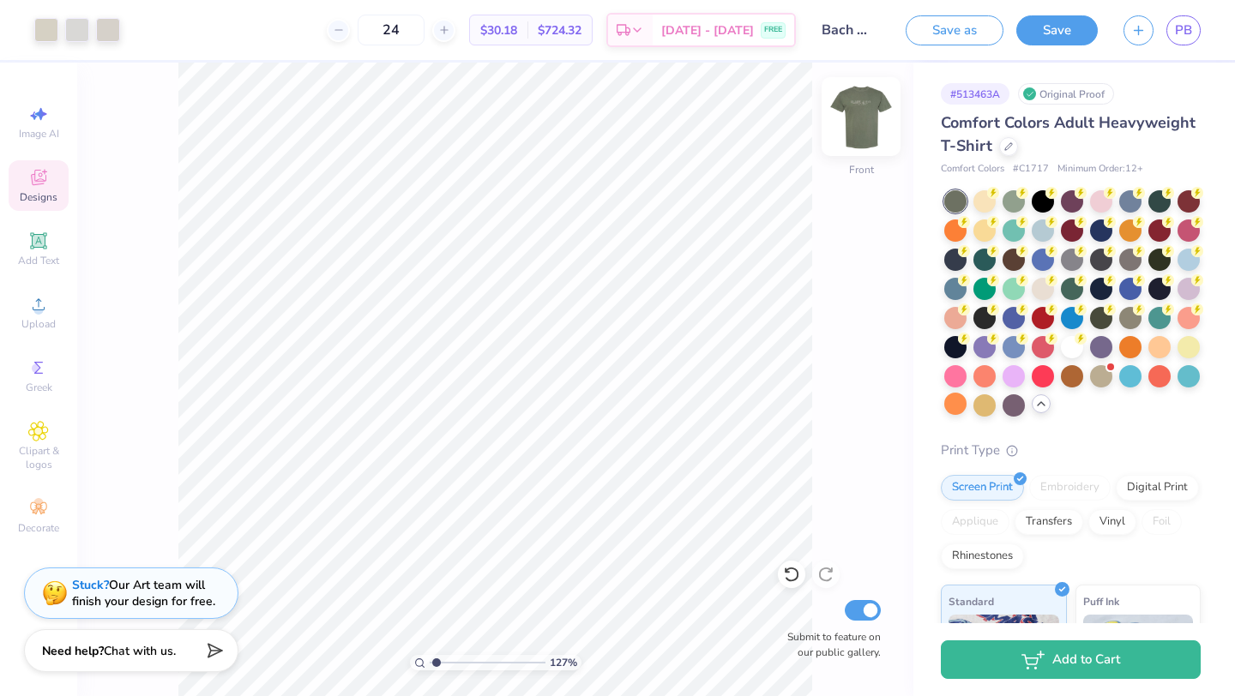
click at [862, 112] on img at bounding box center [860, 116] width 69 height 69
click at [862, 112] on img at bounding box center [861, 116] width 34 height 34
click at [856, 115] on img at bounding box center [860, 116] width 69 height 69
click at [856, 115] on img at bounding box center [861, 116] width 34 height 34
click at [38, 336] on div "Upload" at bounding box center [39, 312] width 60 height 51
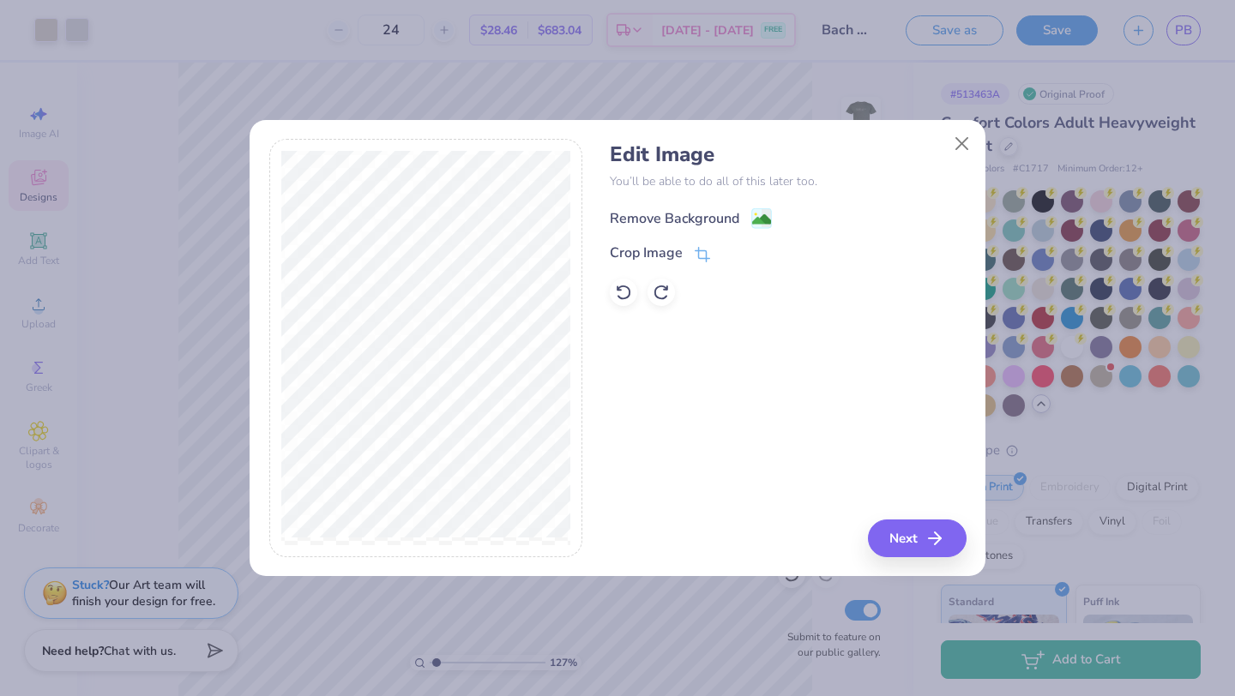
click at [718, 223] on div "Remove Background" at bounding box center [674, 218] width 129 height 21
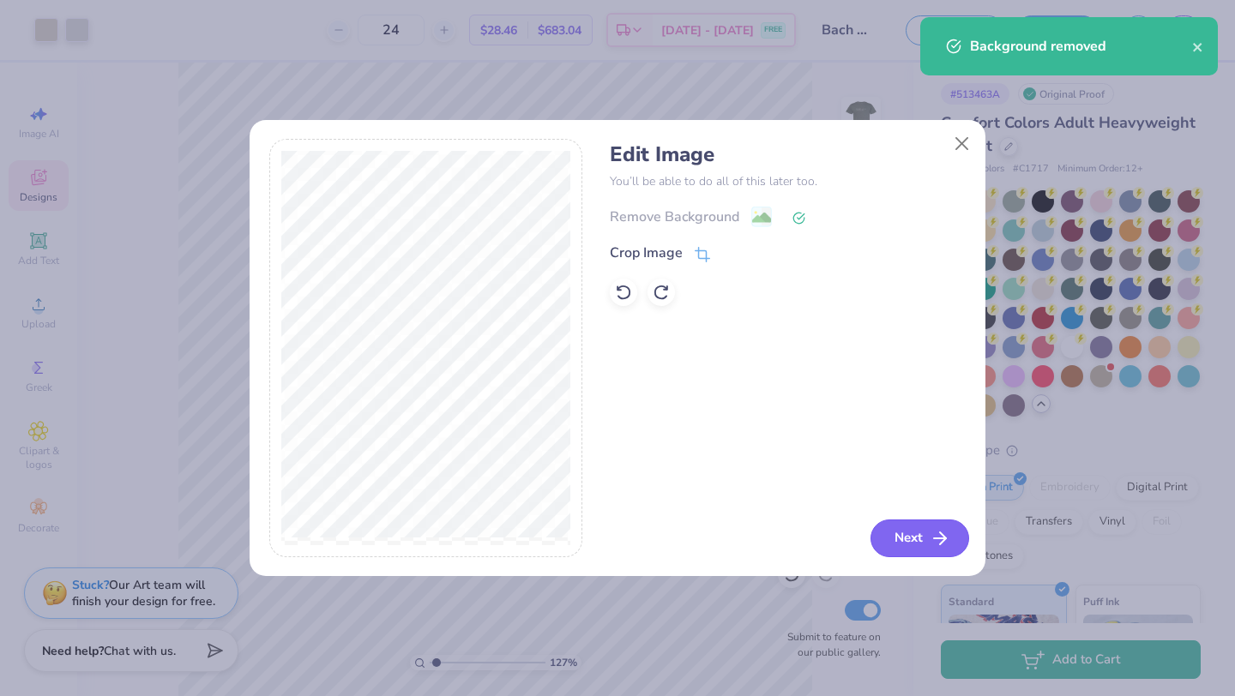
click at [904, 541] on button "Next" at bounding box center [919, 539] width 99 height 38
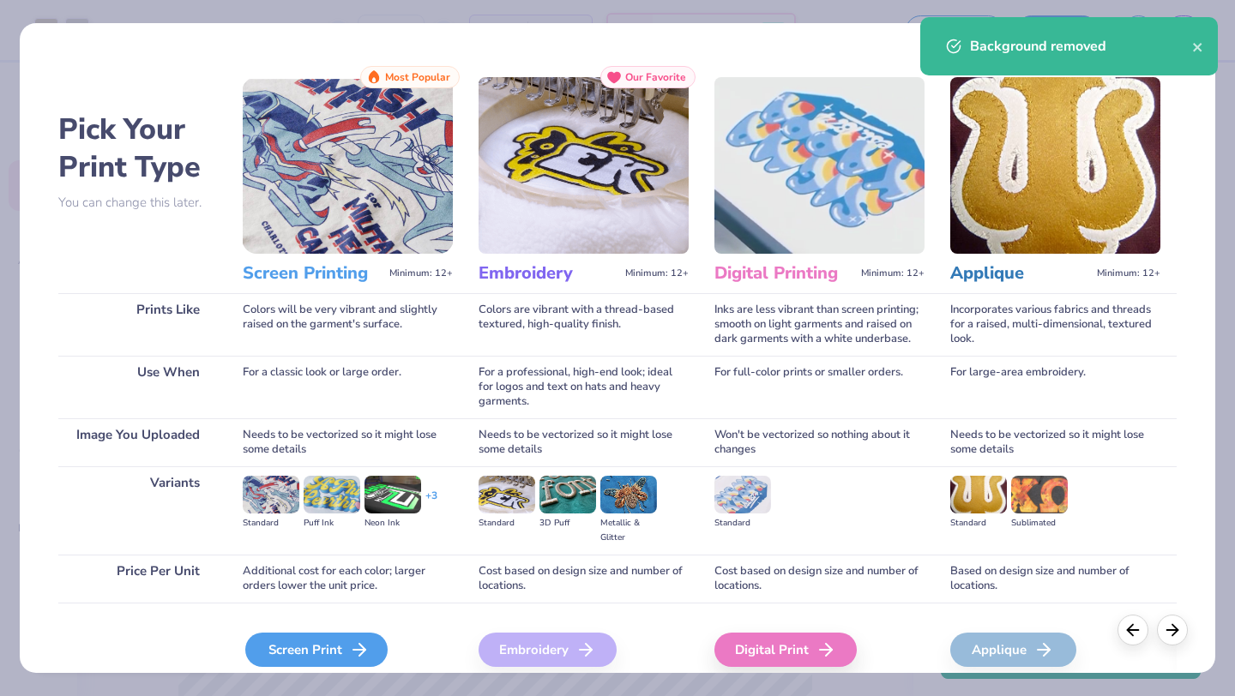
click at [351, 646] on icon at bounding box center [359, 650] width 21 height 21
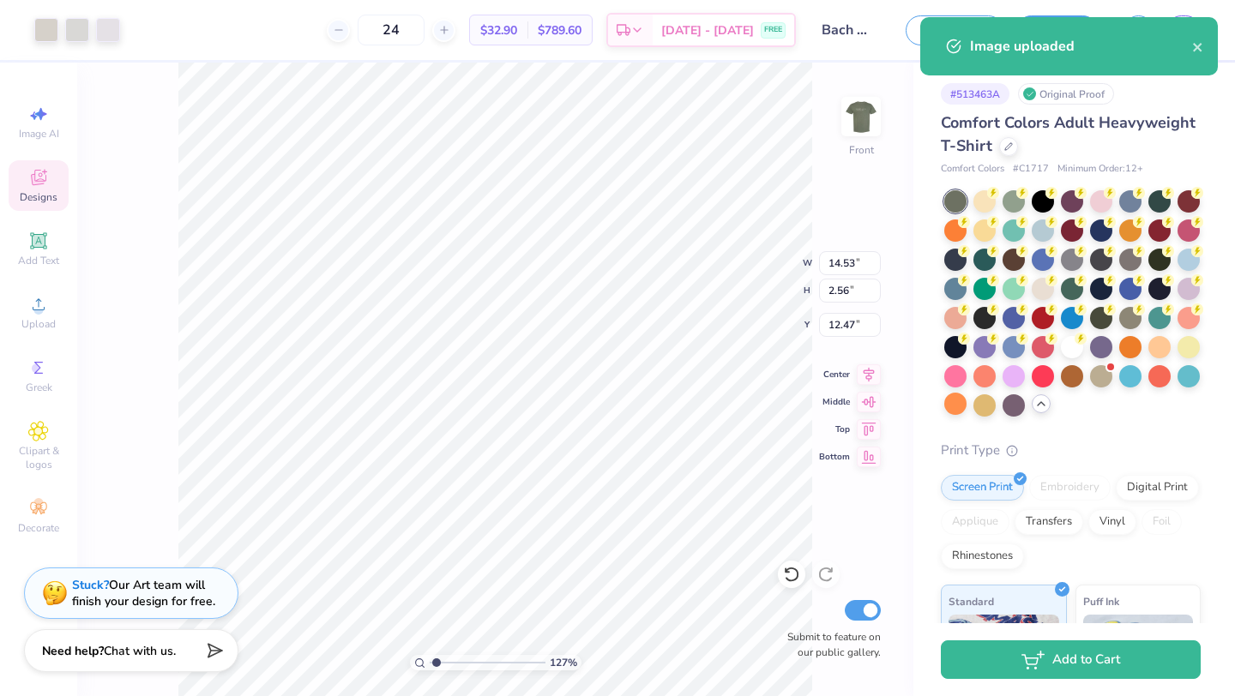
type input "9.01"
type input "1.59"
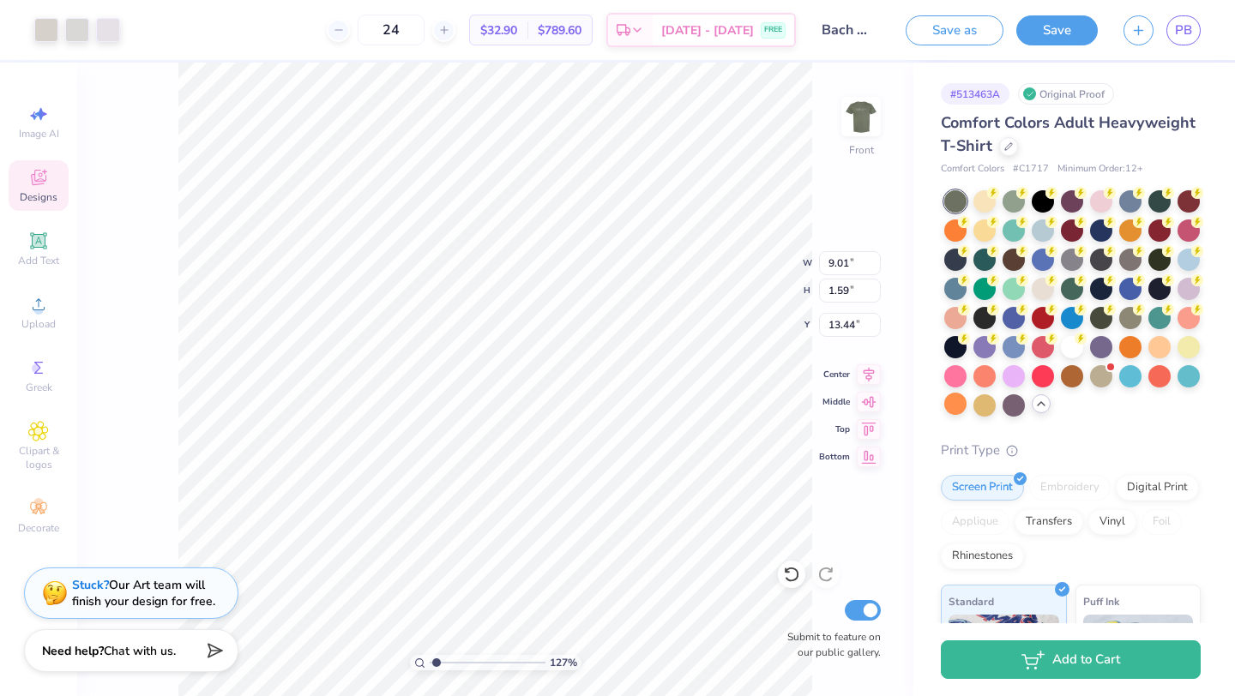
type input "10.47"
click at [862, 128] on img at bounding box center [860, 116] width 69 height 69
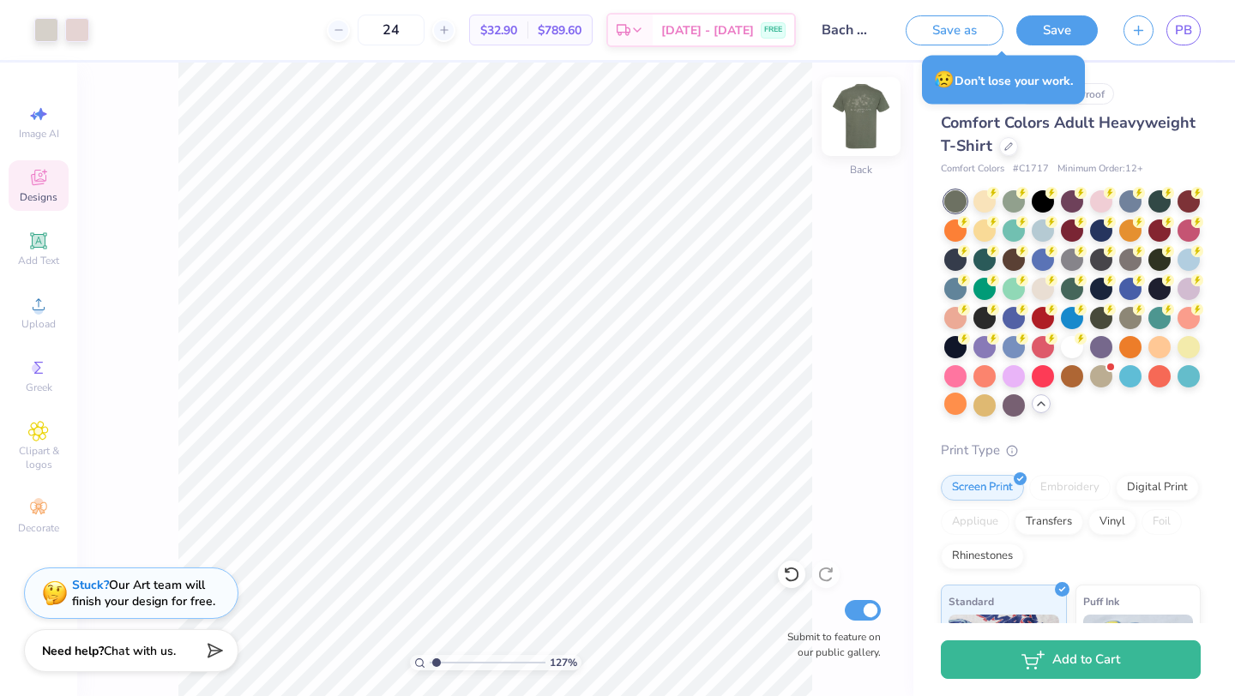
click at [870, 129] on img at bounding box center [860, 116] width 69 height 69
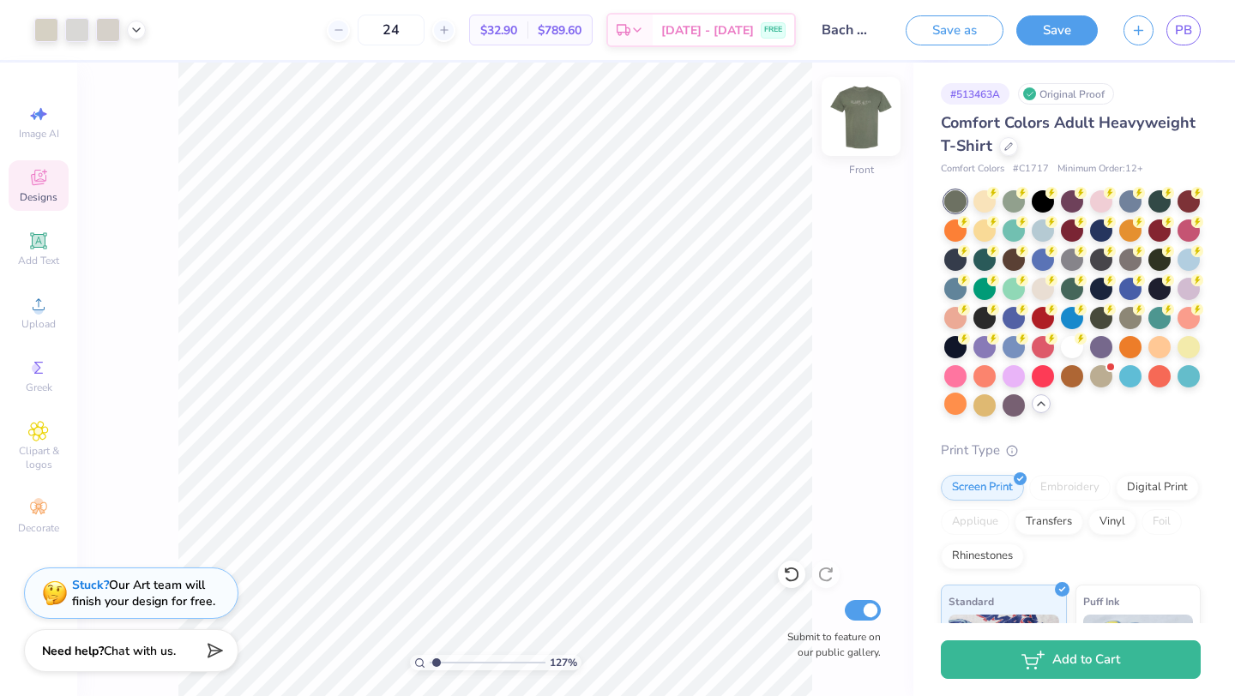
click at [857, 127] on img at bounding box center [860, 116] width 69 height 69
click at [856, 124] on img at bounding box center [860, 116] width 69 height 69
click at [849, 134] on img at bounding box center [860, 116] width 69 height 69
click at [868, 113] on img at bounding box center [860, 116] width 69 height 69
click at [884, 131] on div "127 % Front Submit to feature on our public gallery." at bounding box center [495, 380] width 836 height 634
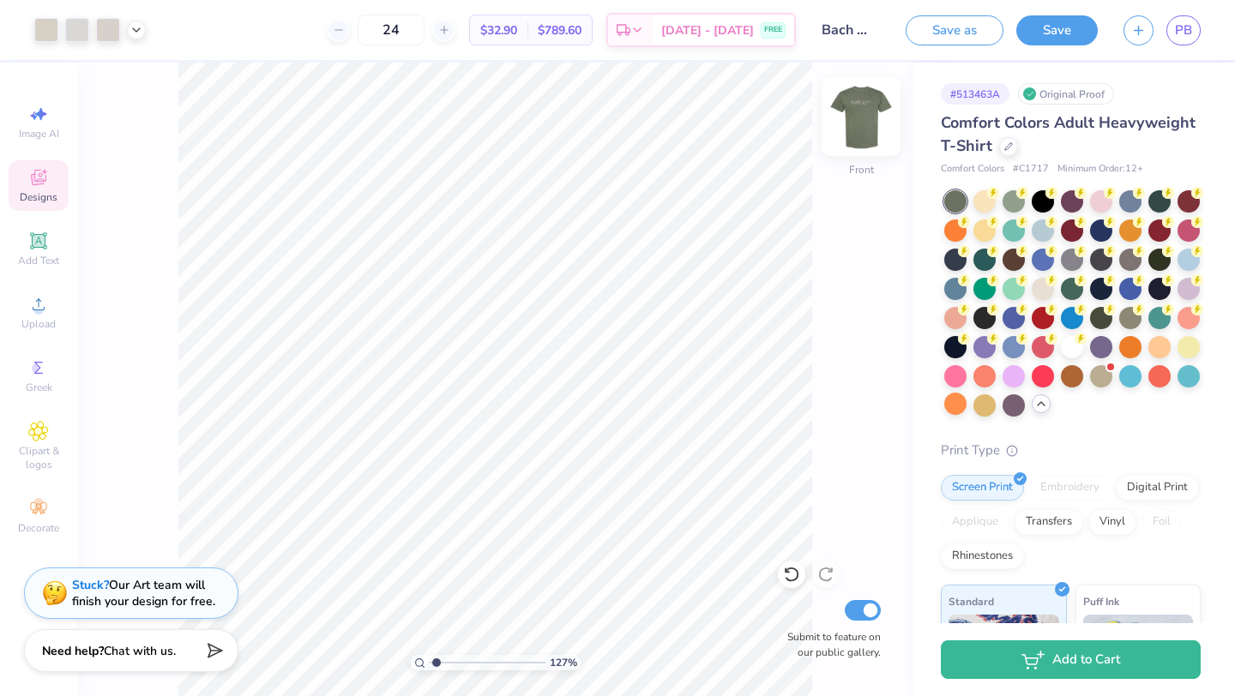
click at [862, 111] on img at bounding box center [860, 116] width 69 height 69
